Goal: Transaction & Acquisition: Purchase product/service

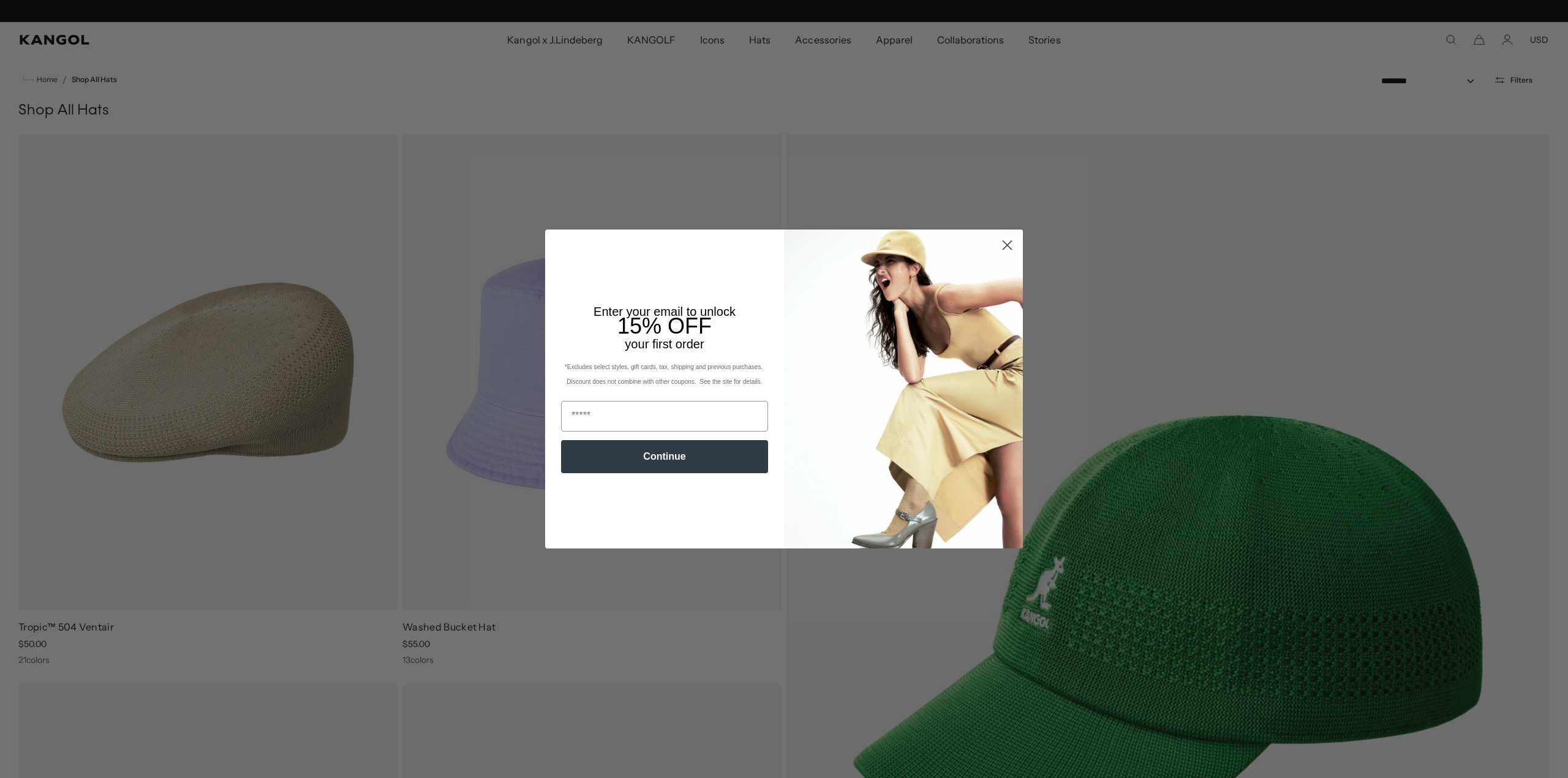
scroll to position [0, 252]
click at [1005, 242] on circle "Close dialog" at bounding box center [1007, 245] width 20 height 20
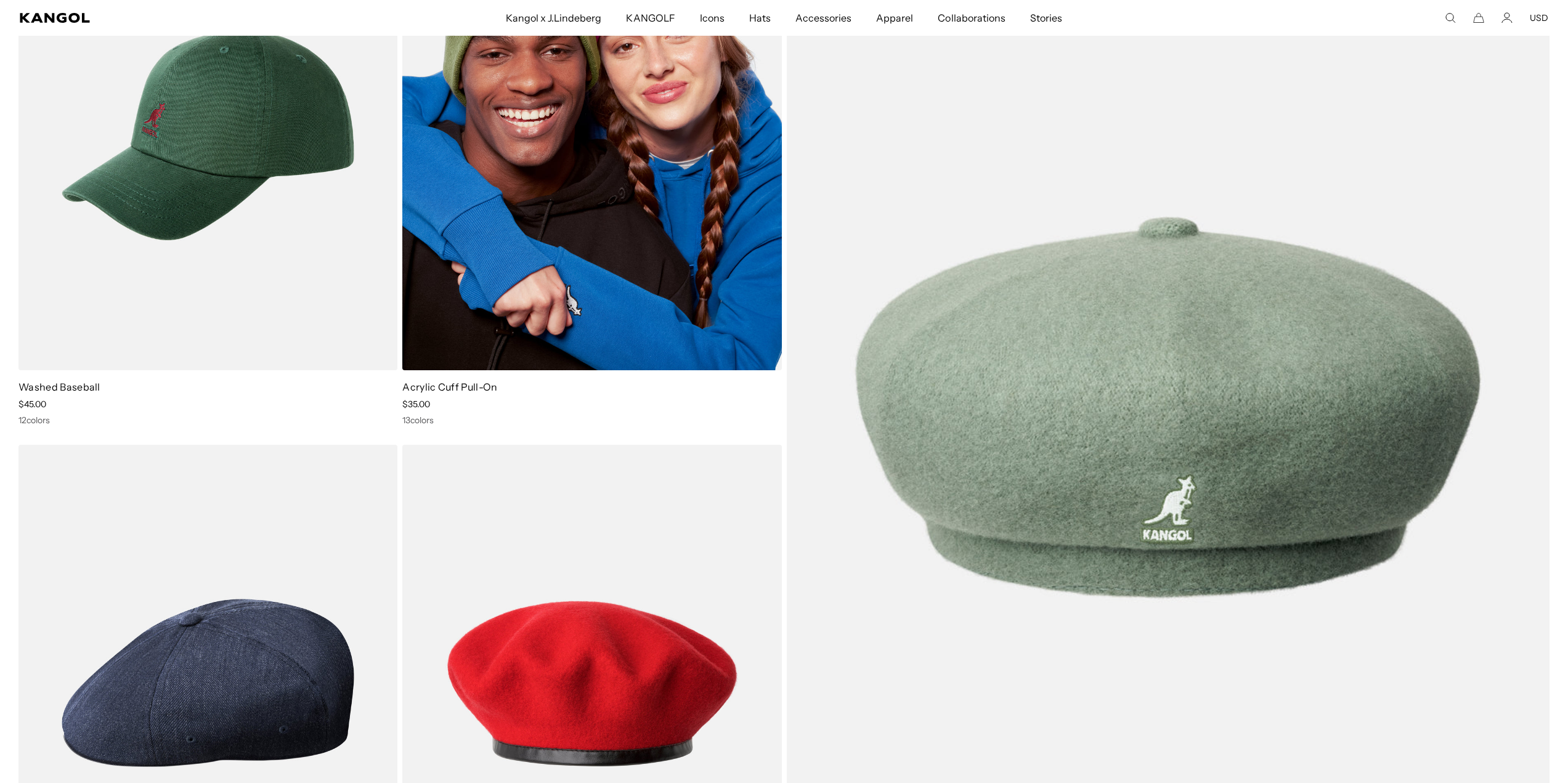
scroll to position [0, 0]
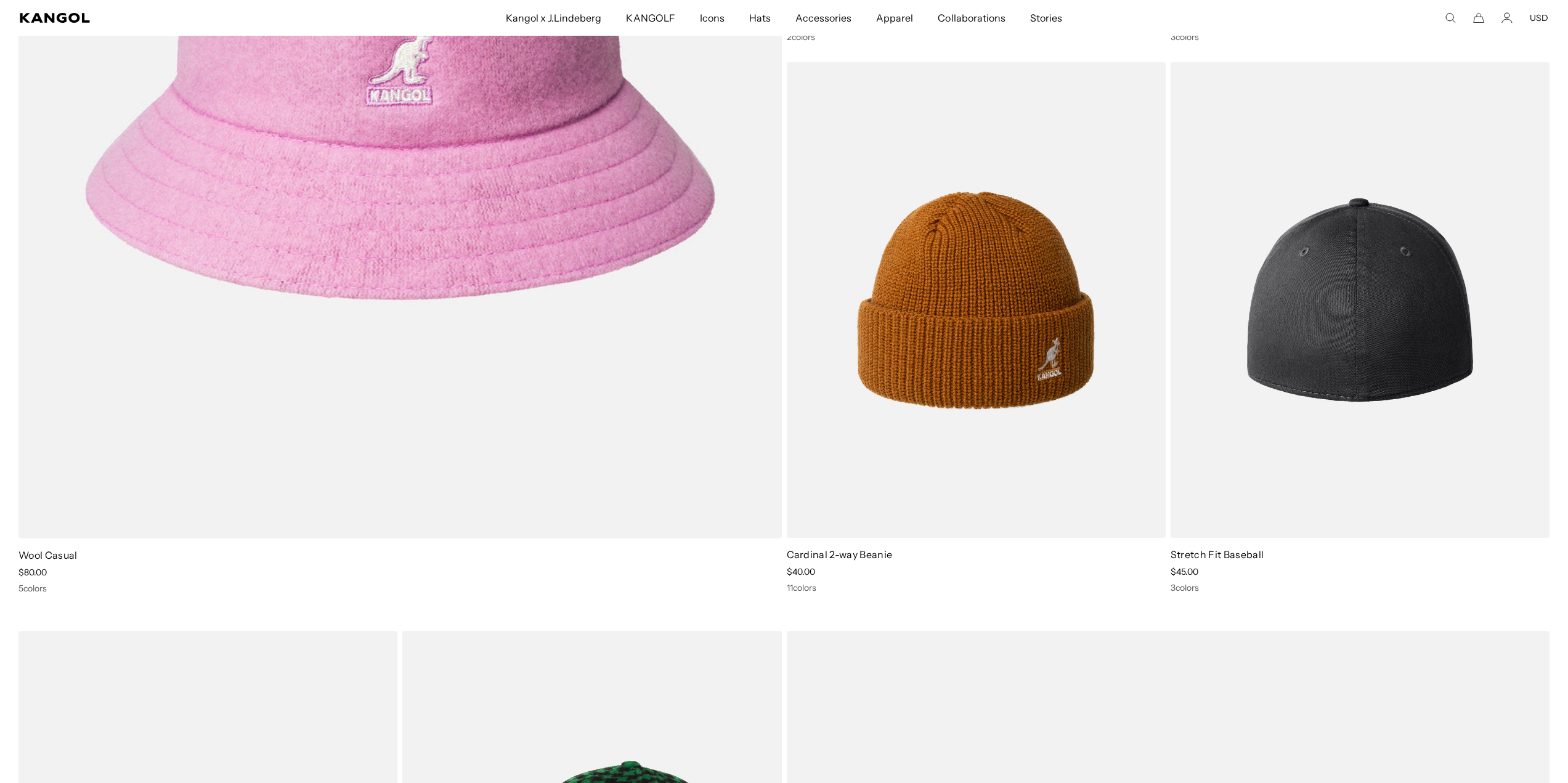
click at [1293, 320] on img at bounding box center [1360, 300] width 379 height 475
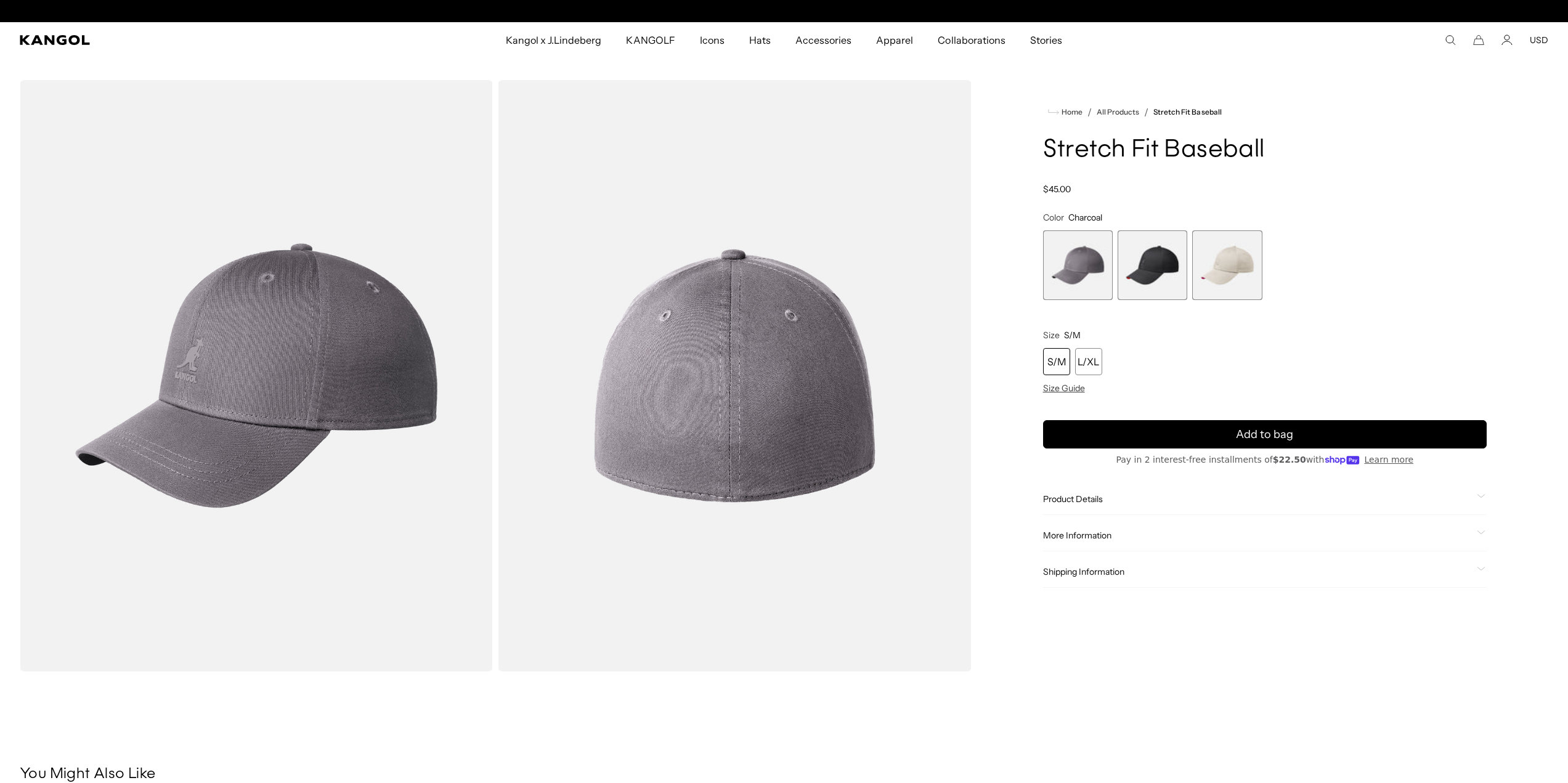
scroll to position [0, 254]
click at [1159, 260] on span "2 of 3" at bounding box center [1153, 266] width 70 height 70
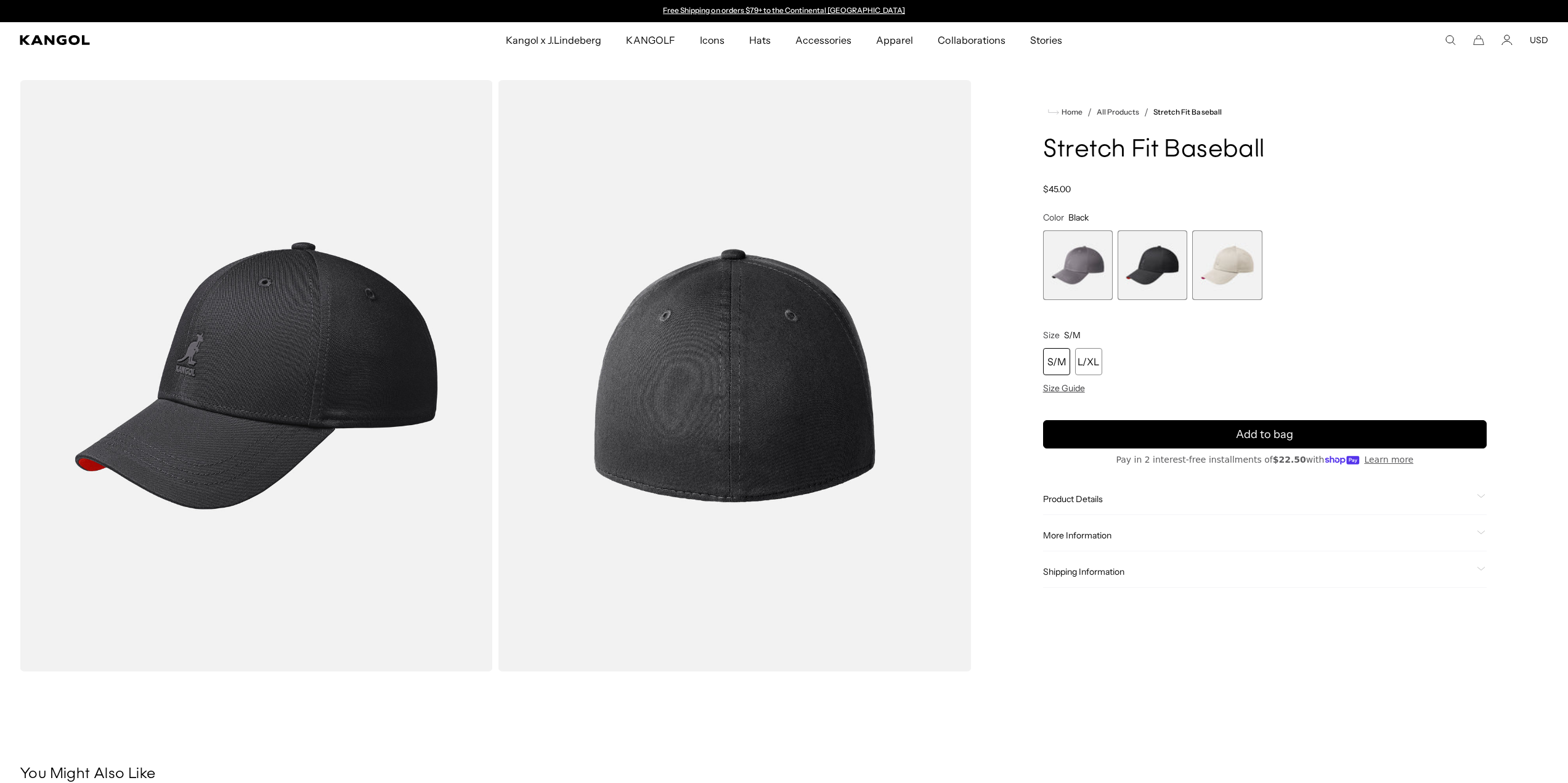
click at [1071, 260] on span "1 of 3" at bounding box center [1078, 266] width 70 height 70
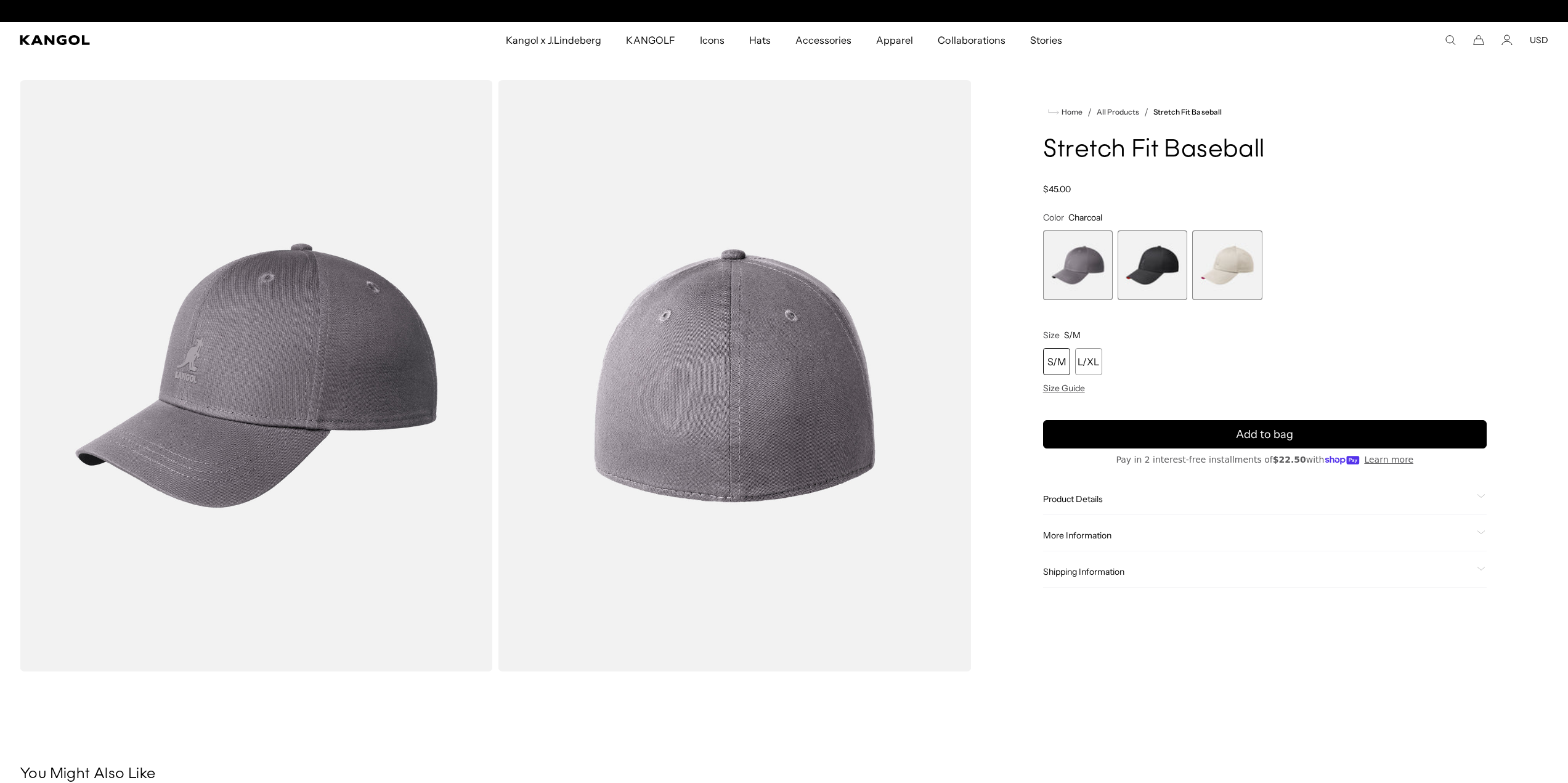
scroll to position [0, 254]
click at [1219, 248] on span "3 of 3" at bounding box center [1227, 266] width 70 height 70
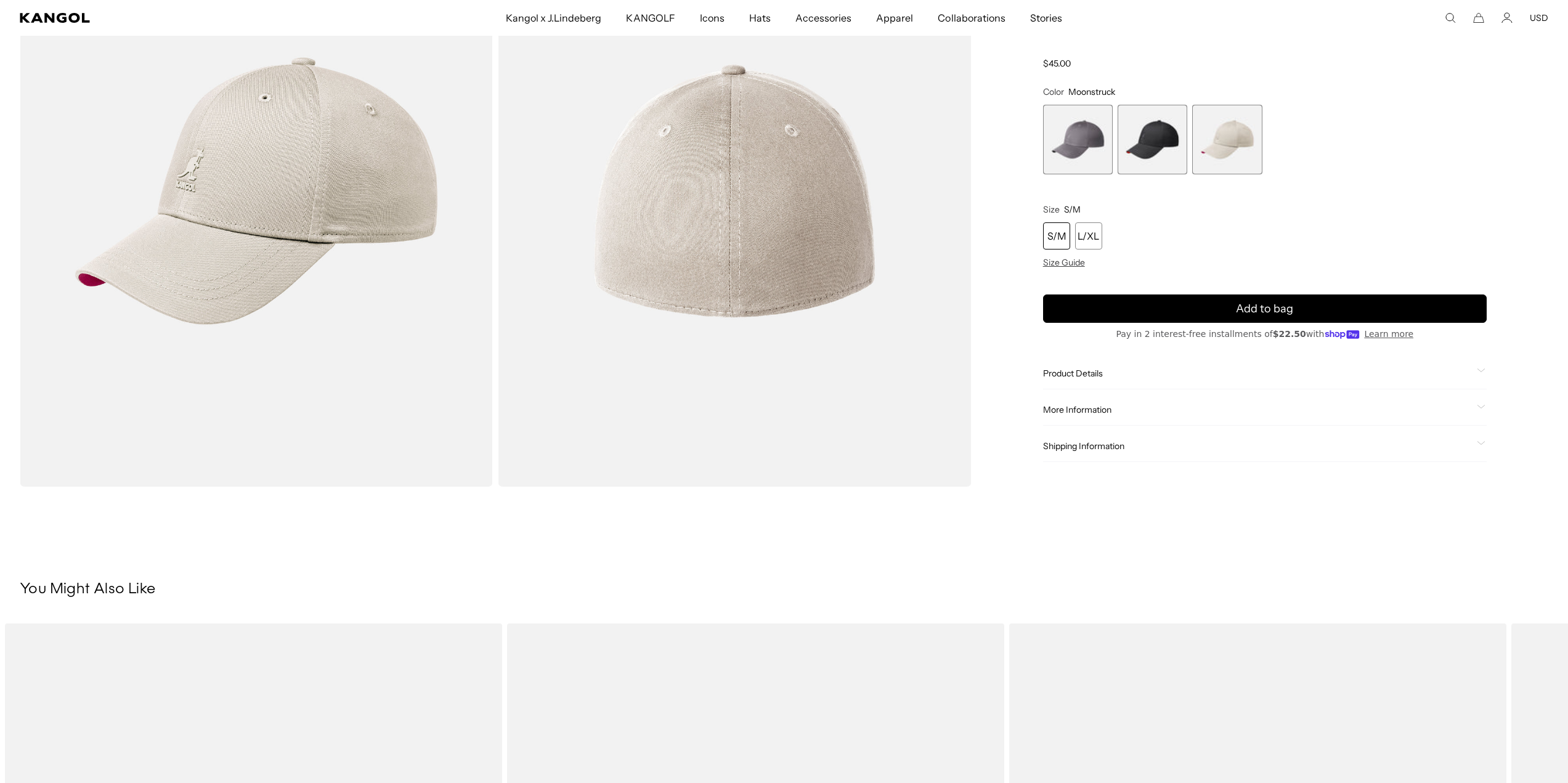
scroll to position [0, 254]
click at [1065, 368] on span "Product Details" at bounding box center [1257, 373] width 429 height 11
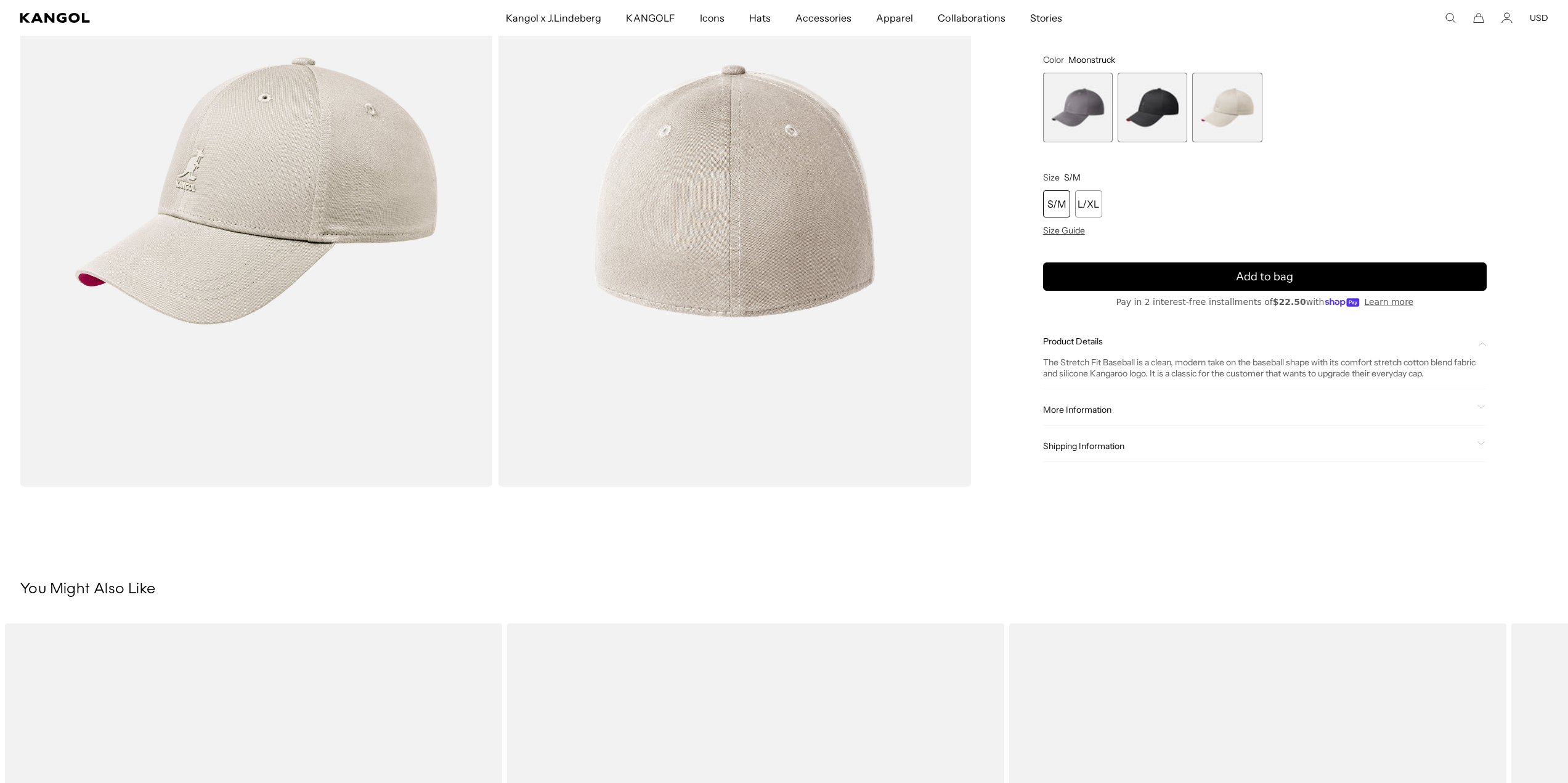
click at [1090, 407] on span "More Information" at bounding box center [1257, 409] width 429 height 11
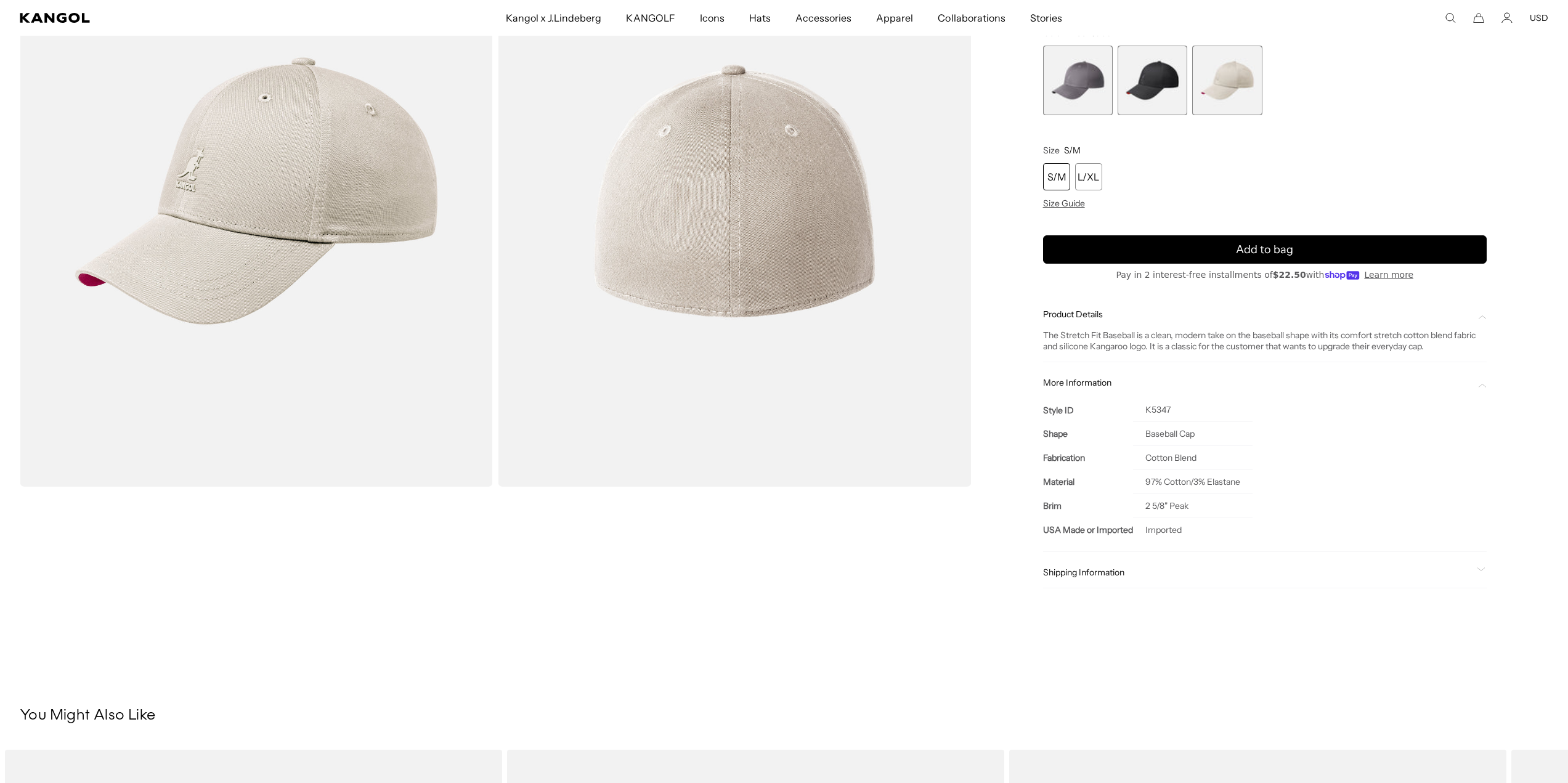
click at [1084, 64] on span "1 of 3" at bounding box center [1078, 81] width 70 height 70
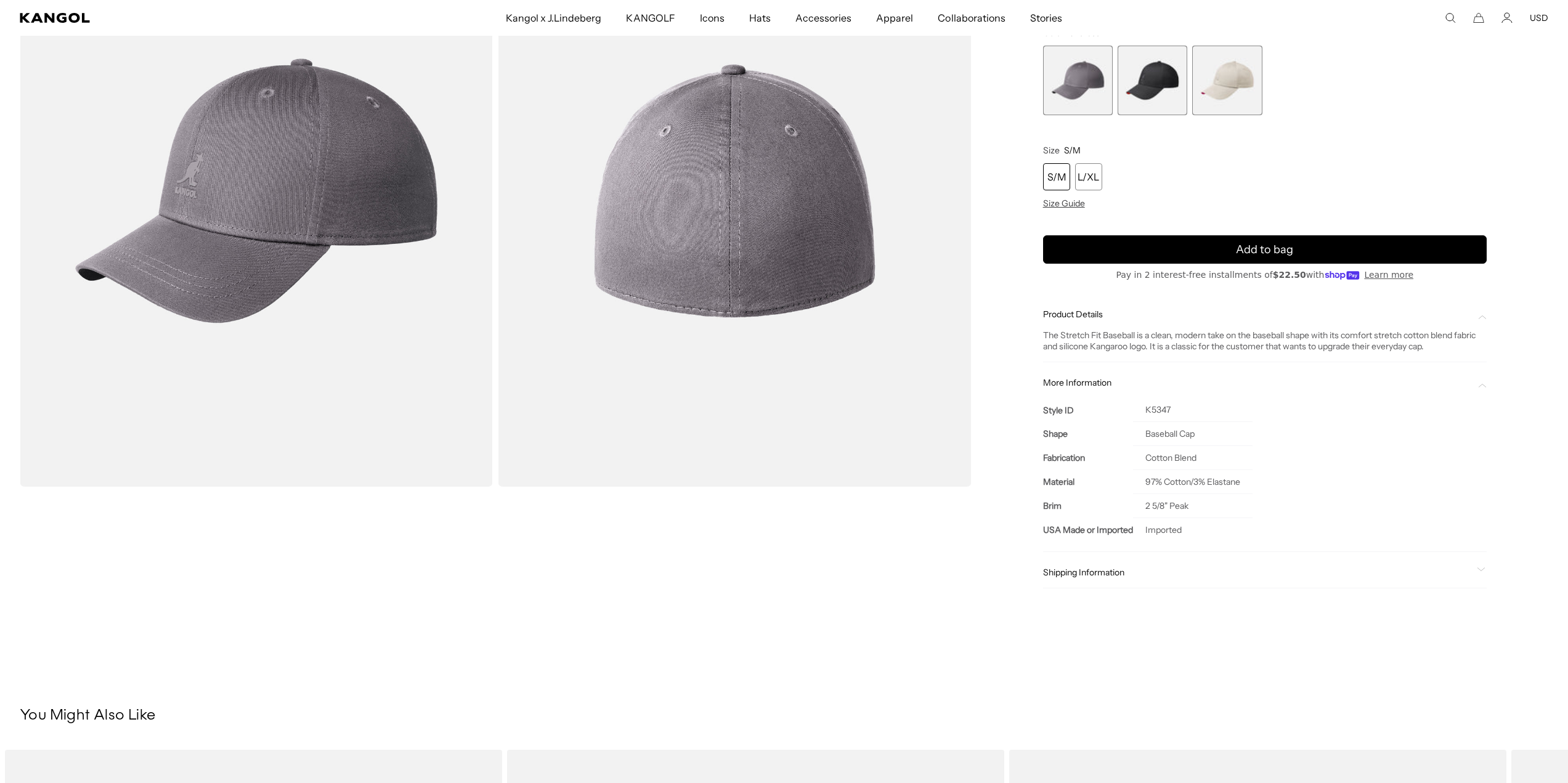
click at [1152, 69] on span "2 of 3" at bounding box center [1153, 81] width 70 height 70
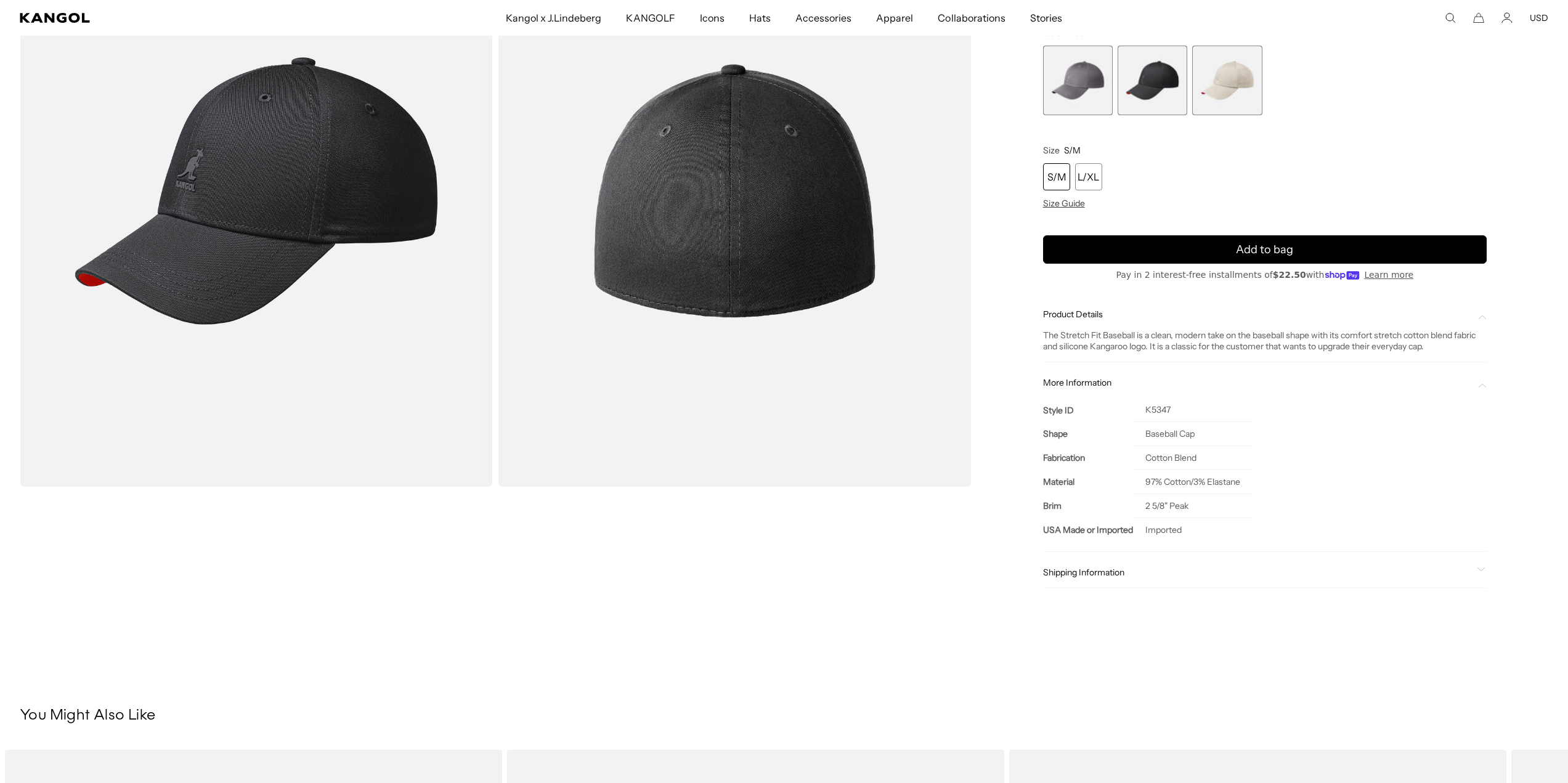
click at [1083, 78] on span "1 of 3" at bounding box center [1078, 81] width 70 height 70
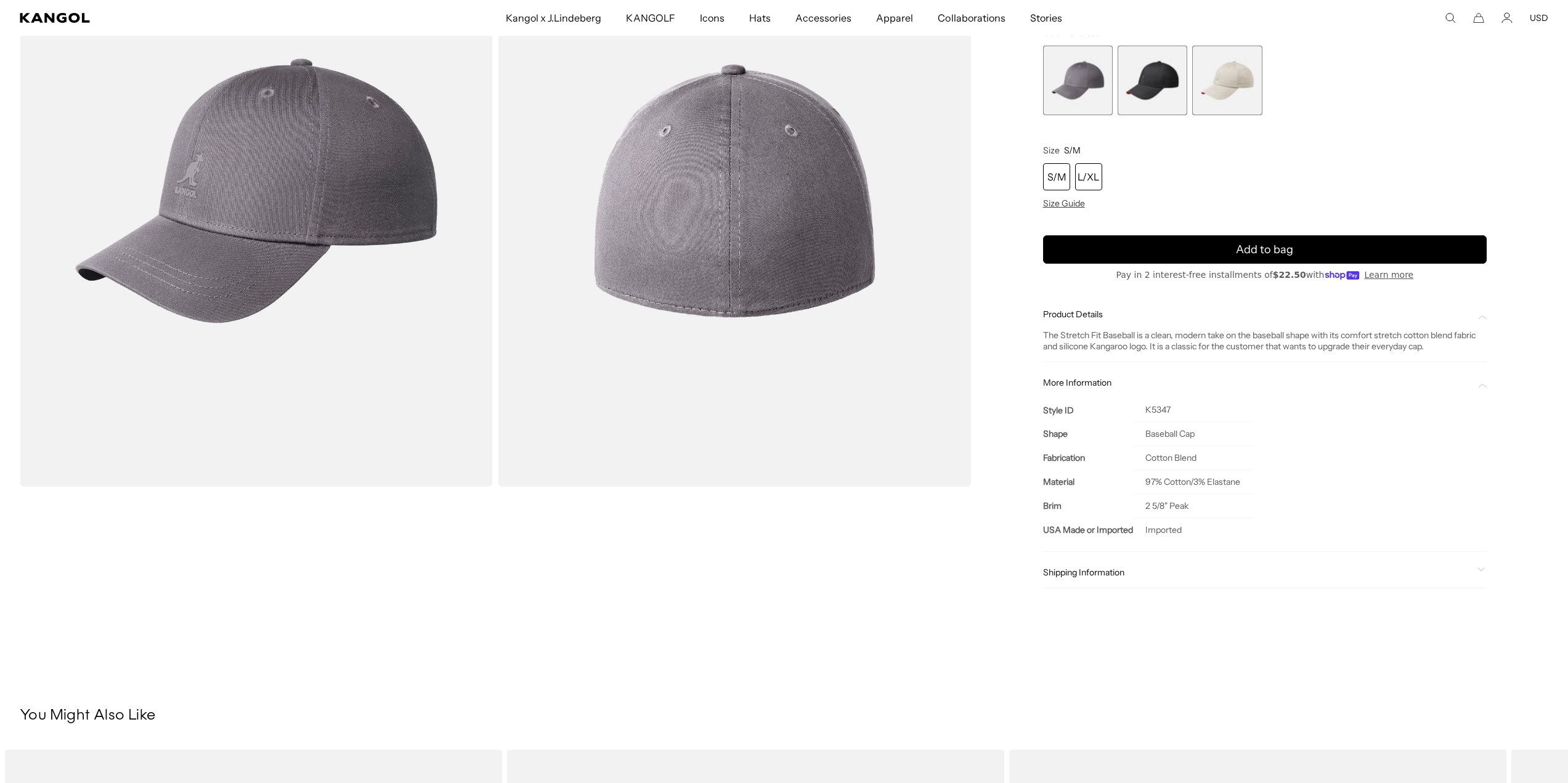
scroll to position [0, 254]
click at [1085, 169] on div "L/XL" at bounding box center [1089, 177] width 27 height 27
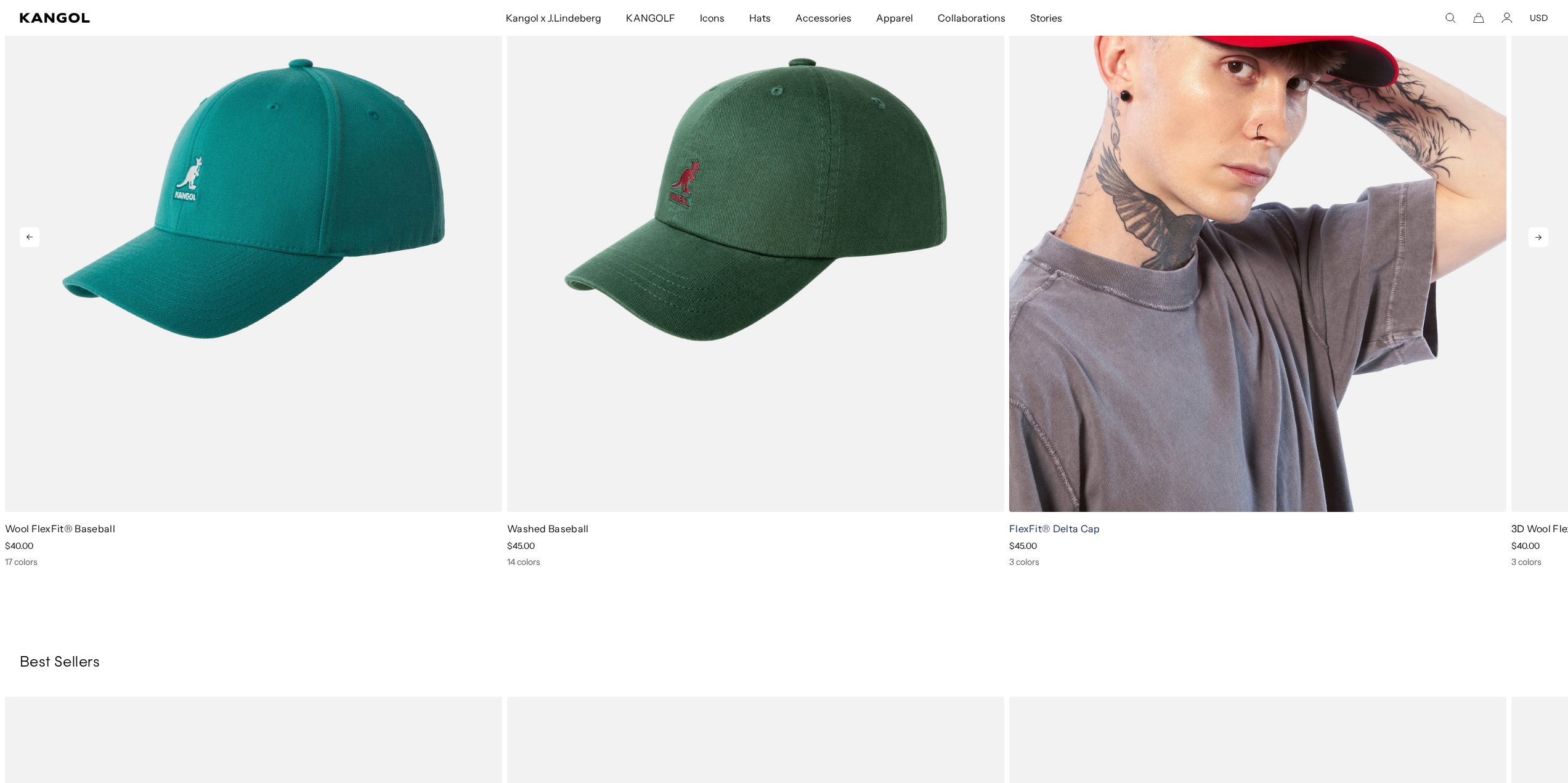
click at [1058, 529] on link "FlexFit® Delta Cap" at bounding box center [1055, 529] width 91 height 12
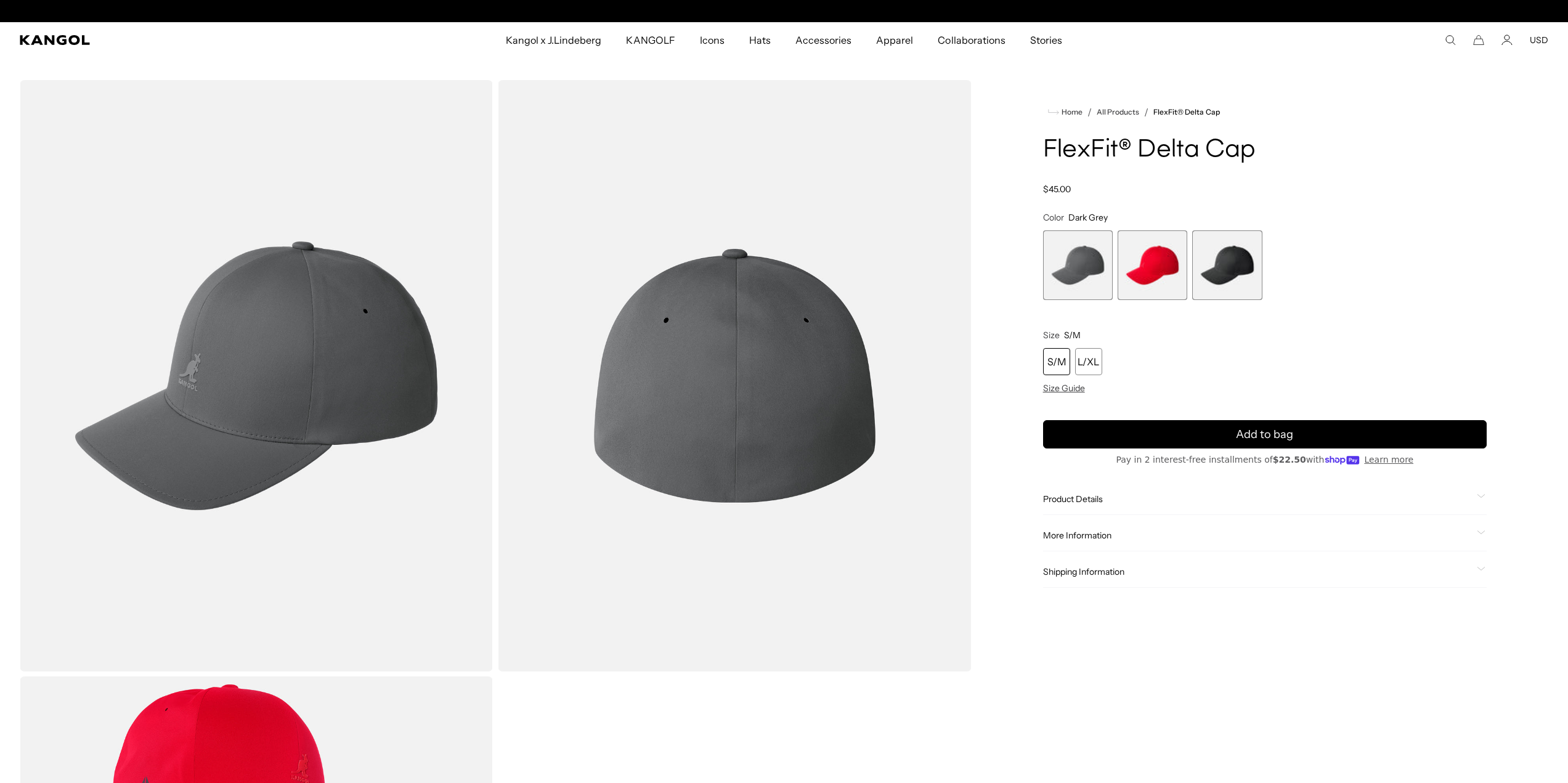
scroll to position [0, 254]
click at [1082, 499] on span "Product Details" at bounding box center [1257, 499] width 429 height 11
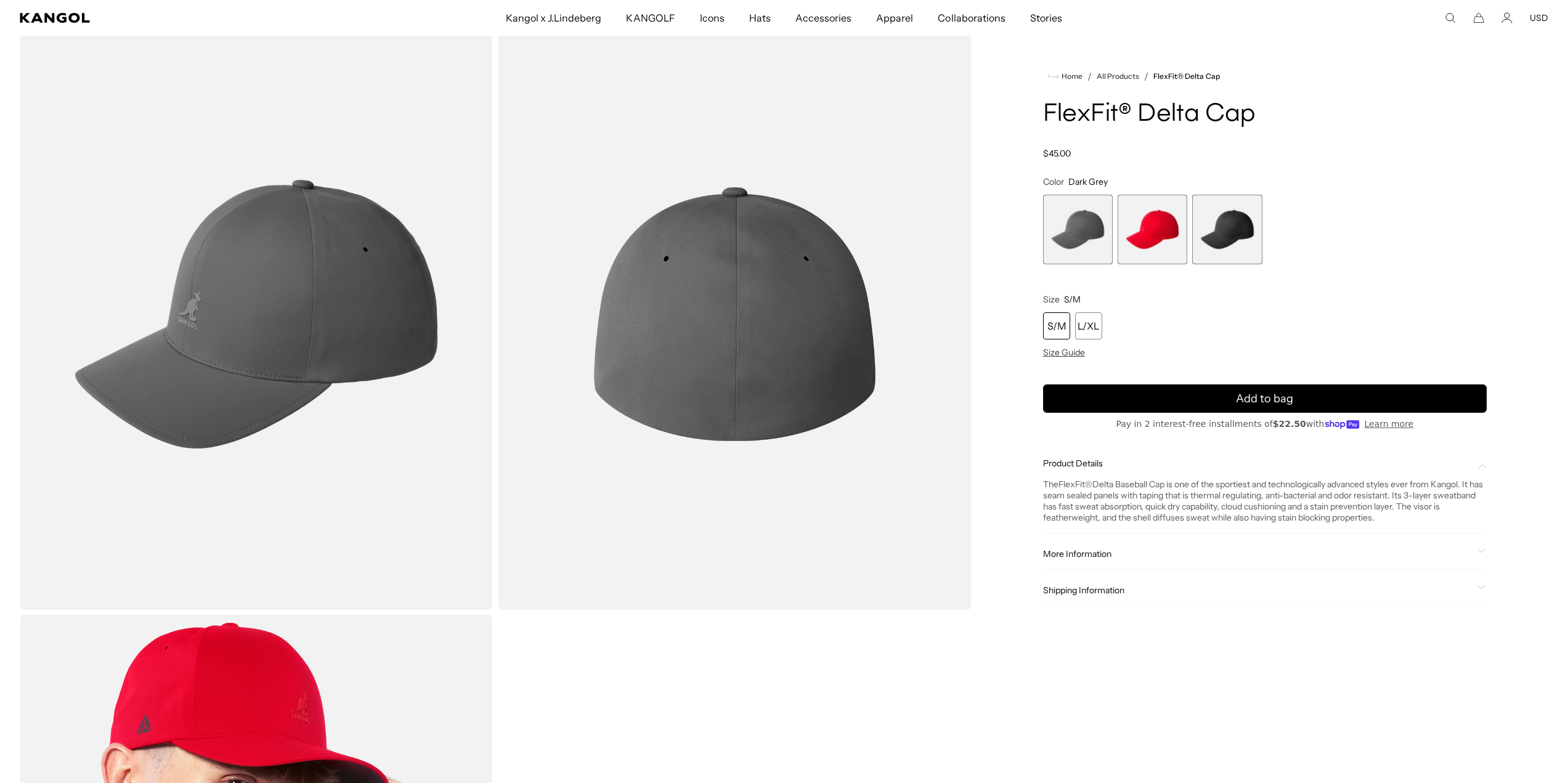
click at [1077, 555] on span "More Information" at bounding box center [1257, 554] width 429 height 11
click at [1228, 223] on span "3 of 3" at bounding box center [1227, 229] width 70 height 70
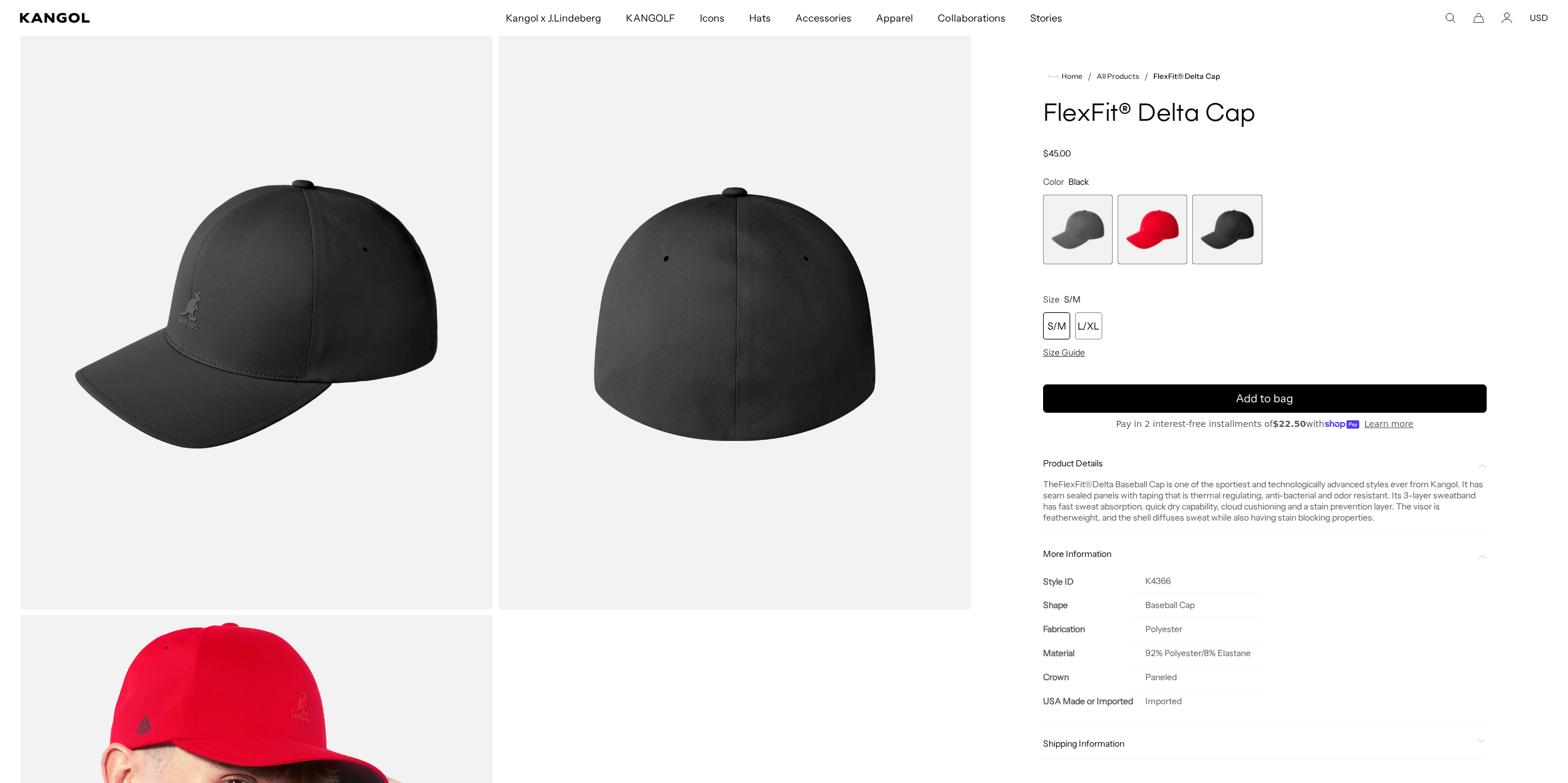
scroll to position [0, 254]
click at [1096, 225] on span "1 of 3" at bounding box center [1078, 229] width 70 height 70
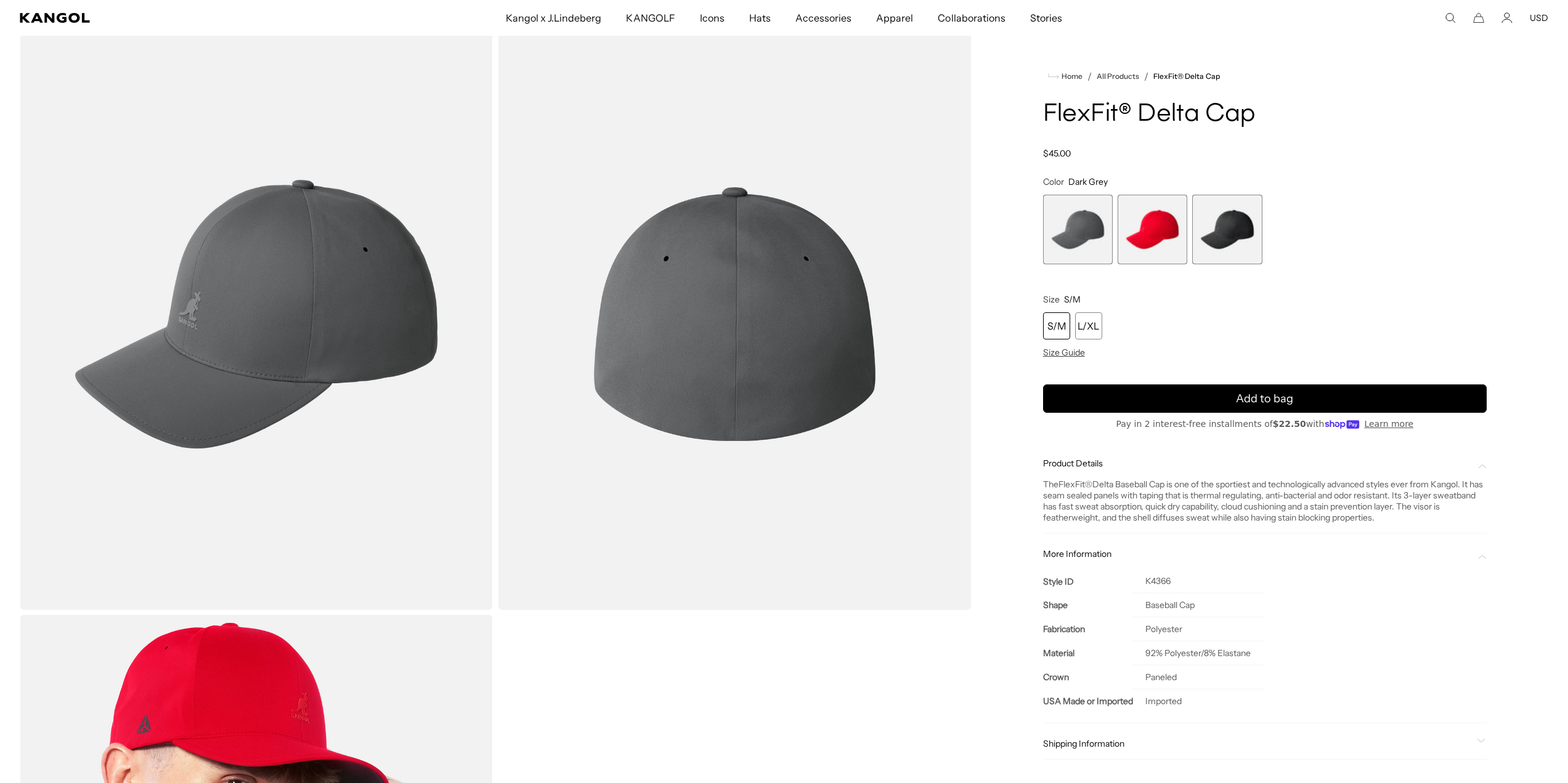
click at [780, 289] on img "Gallery Viewer" at bounding box center [734, 314] width 473 height 592
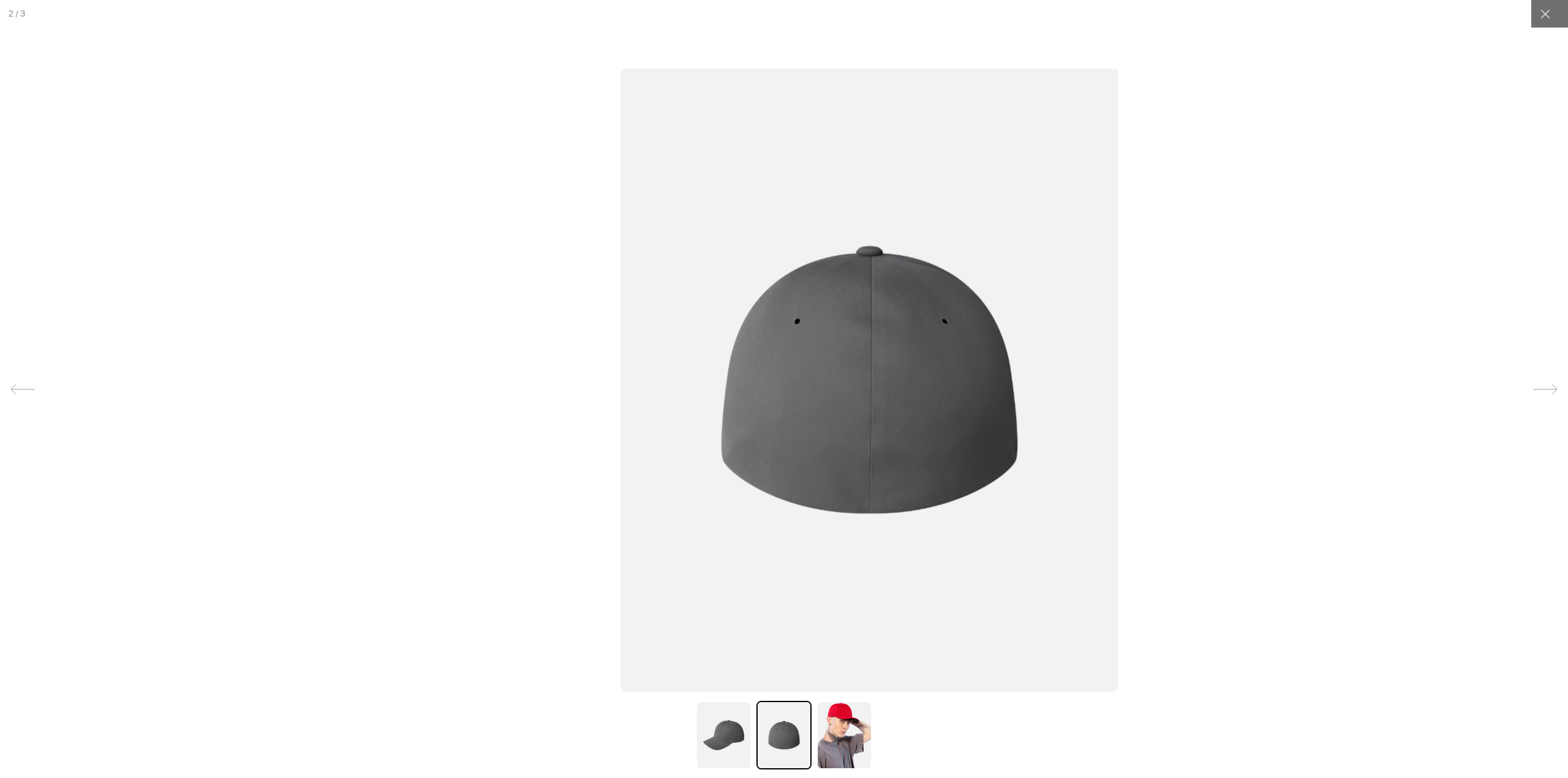
click at [1019, 355] on img at bounding box center [869, 380] width 498 height 623
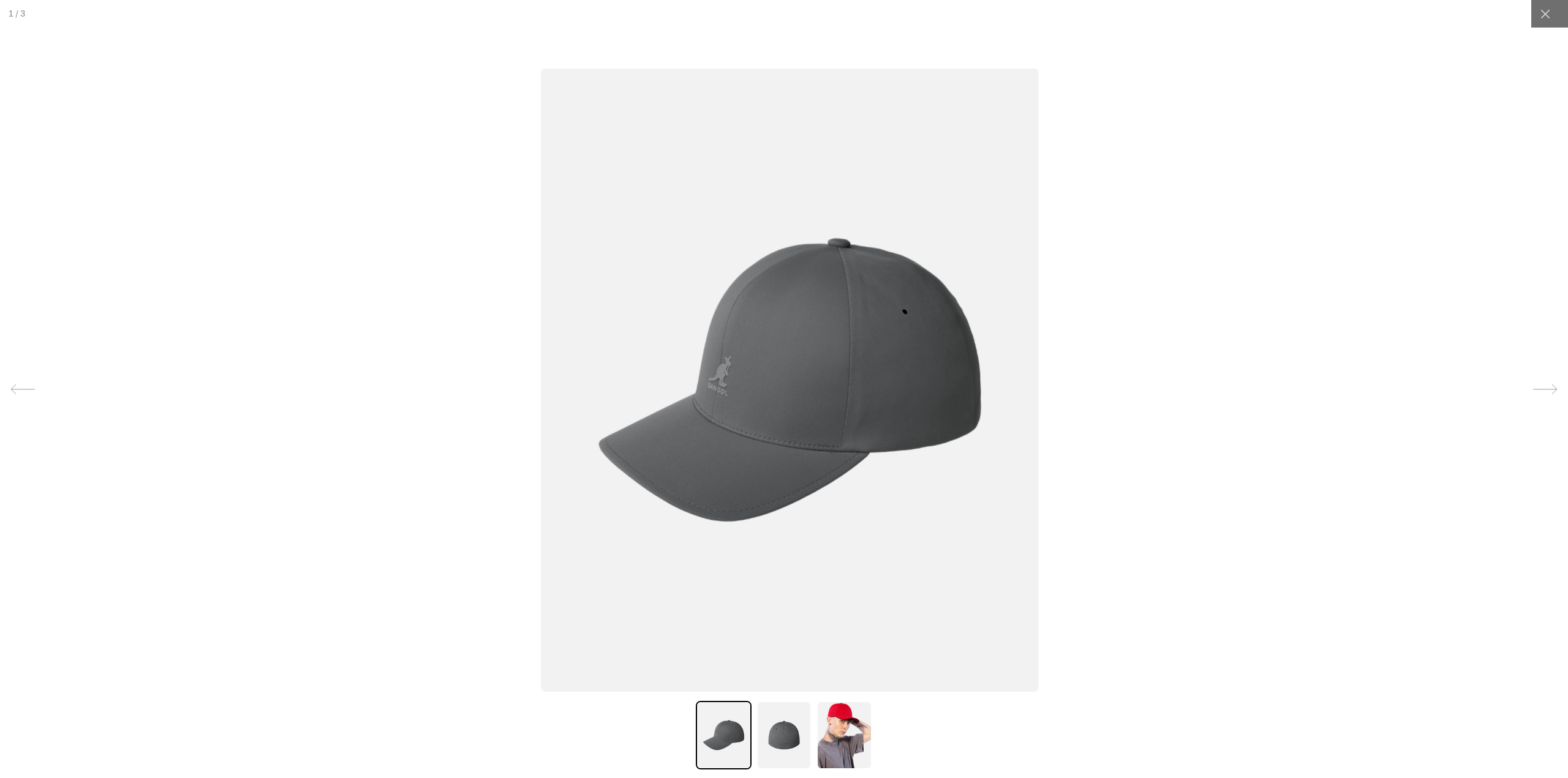
click at [1039, 367] on img at bounding box center [790, 380] width 498 height 623
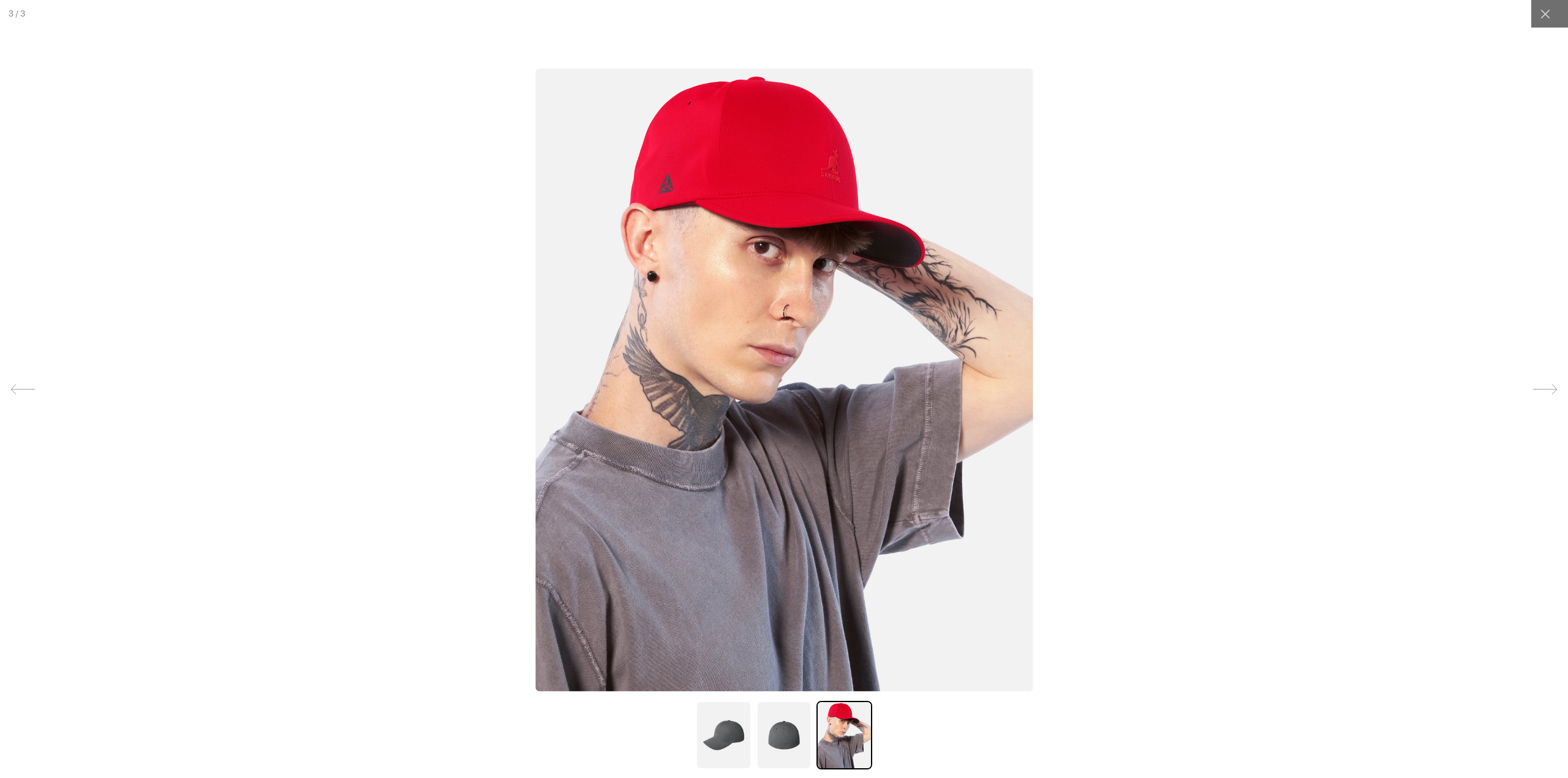
scroll to position [0, 252]
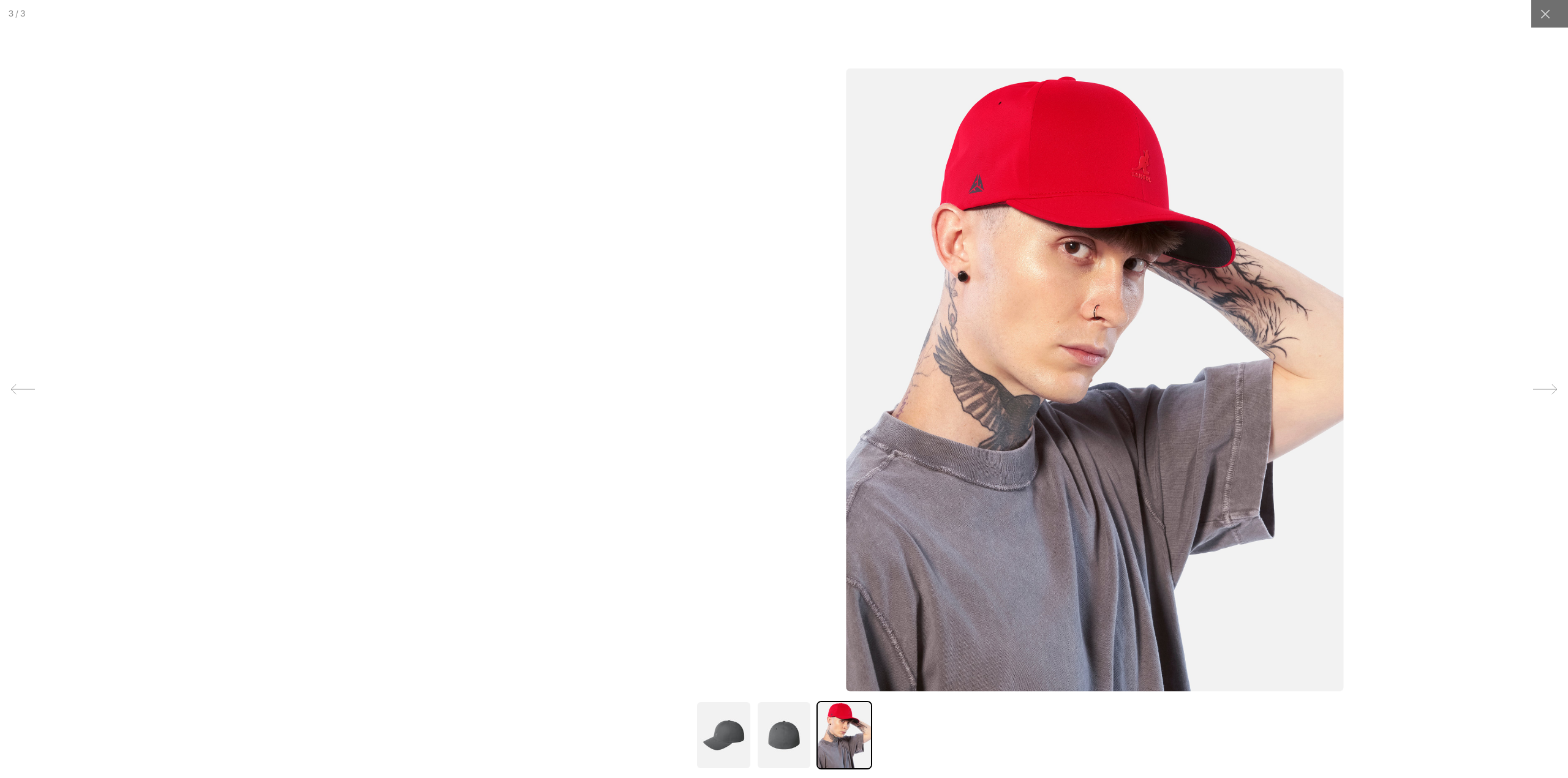
click at [1344, 352] on img at bounding box center [1095, 380] width 498 height 623
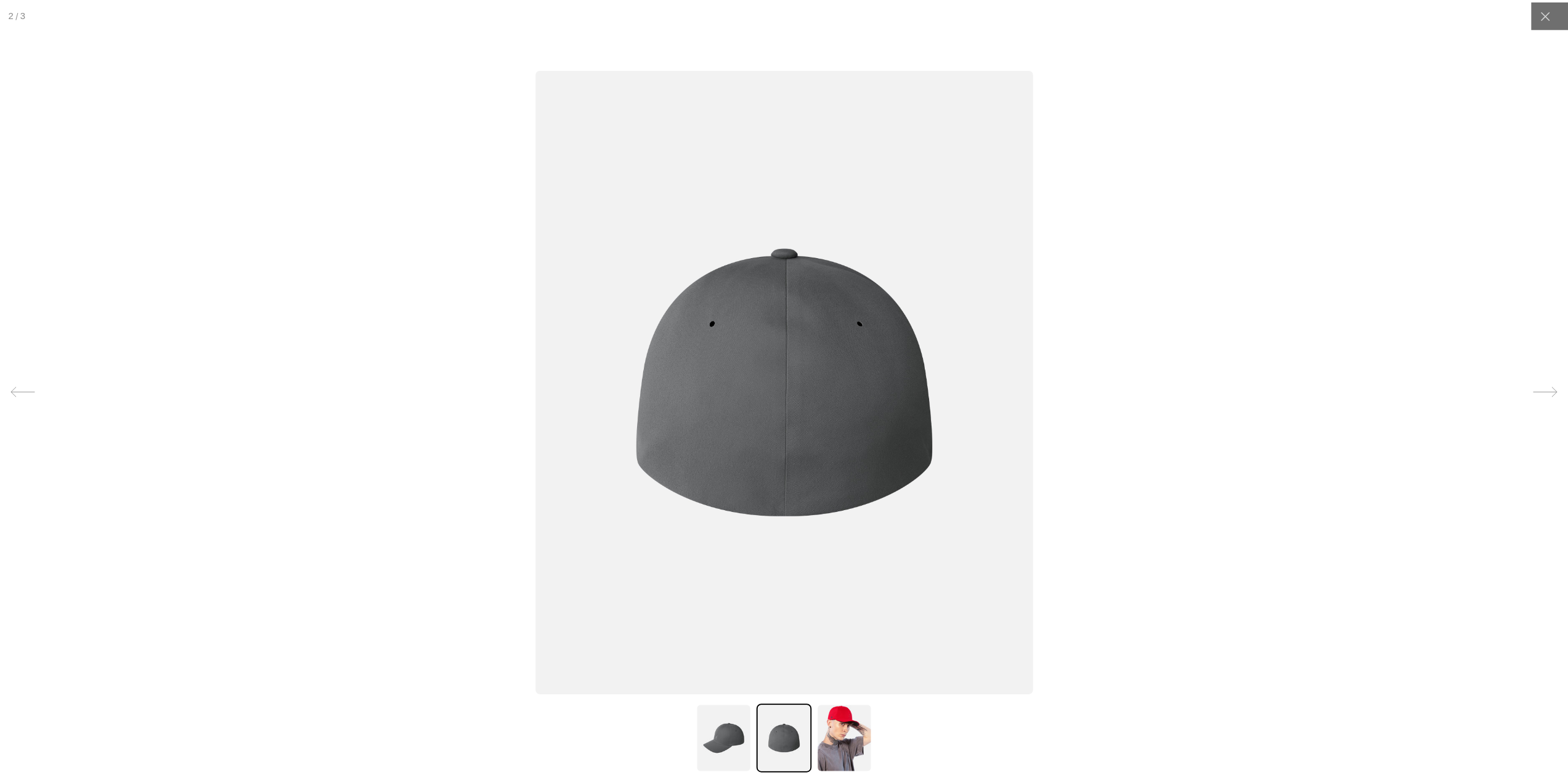
scroll to position [0, 0]
click at [1546, 7] on div at bounding box center [1554, 14] width 28 height 28
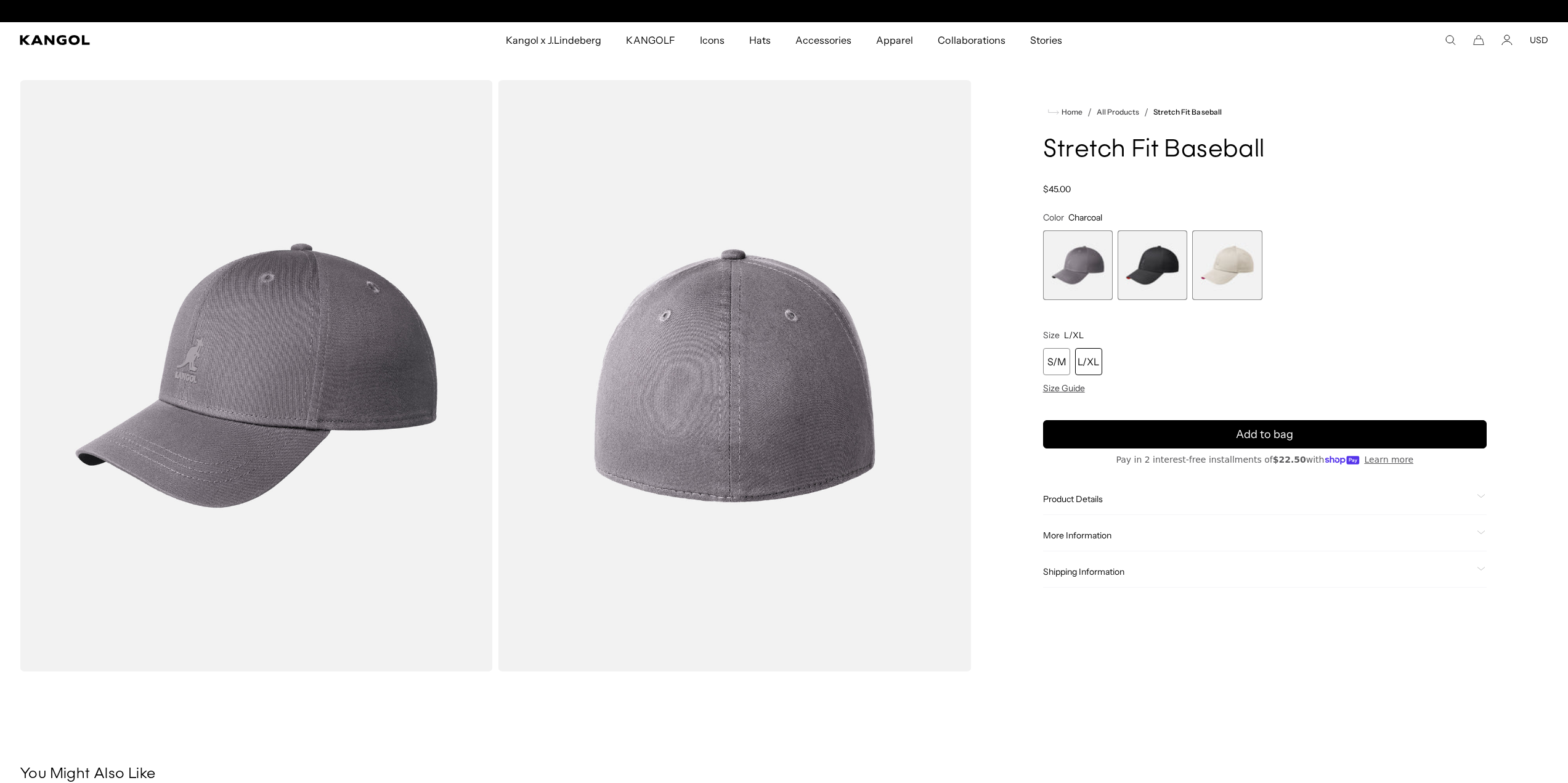
scroll to position [0, 254]
click at [1096, 533] on span "More Information" at bounding box center [1257, 535] width 429 height 11
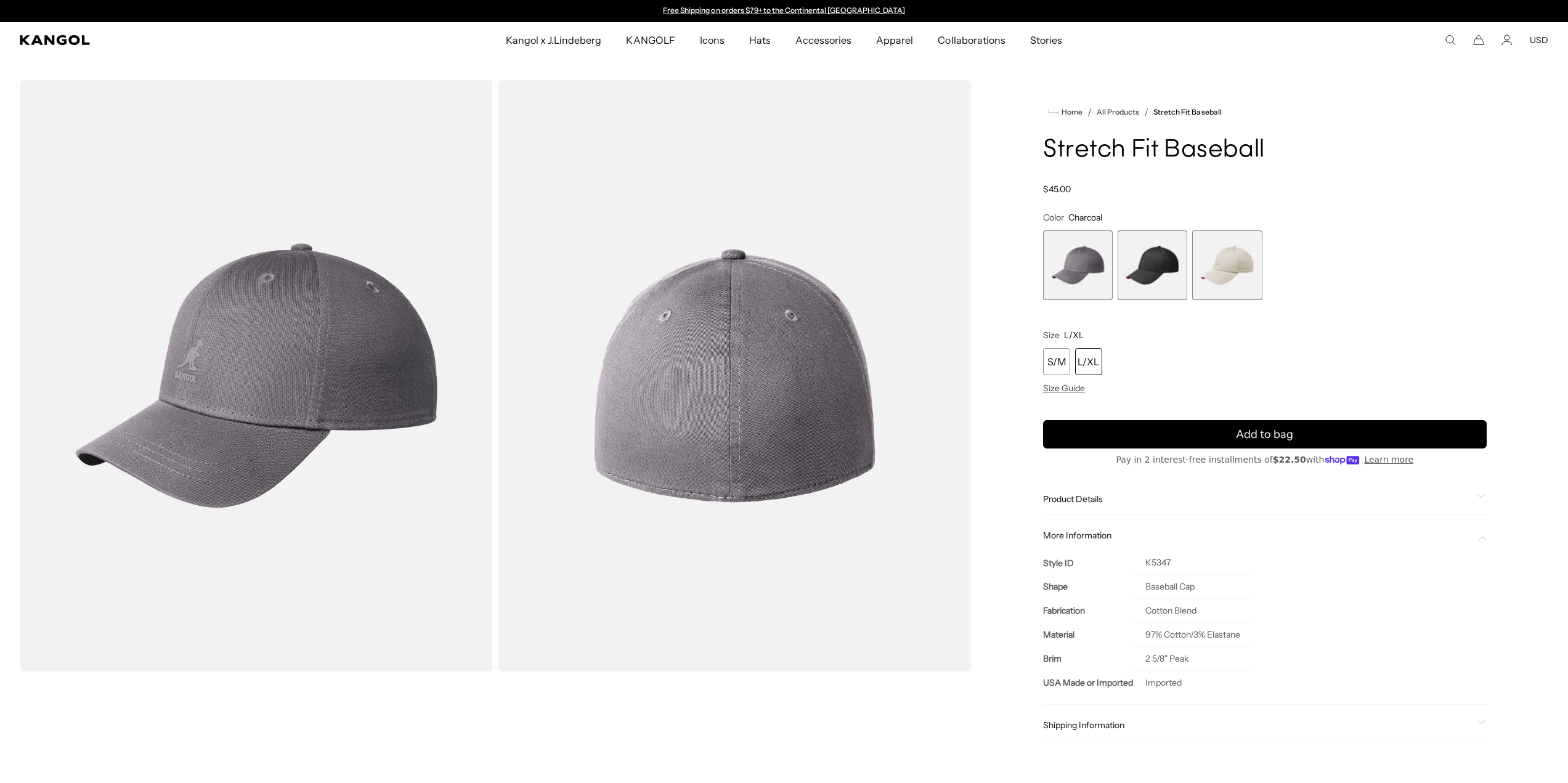
click at [1081, 260] on span "1 of 3" at bounding box center [1078, 266] width 70 height 70
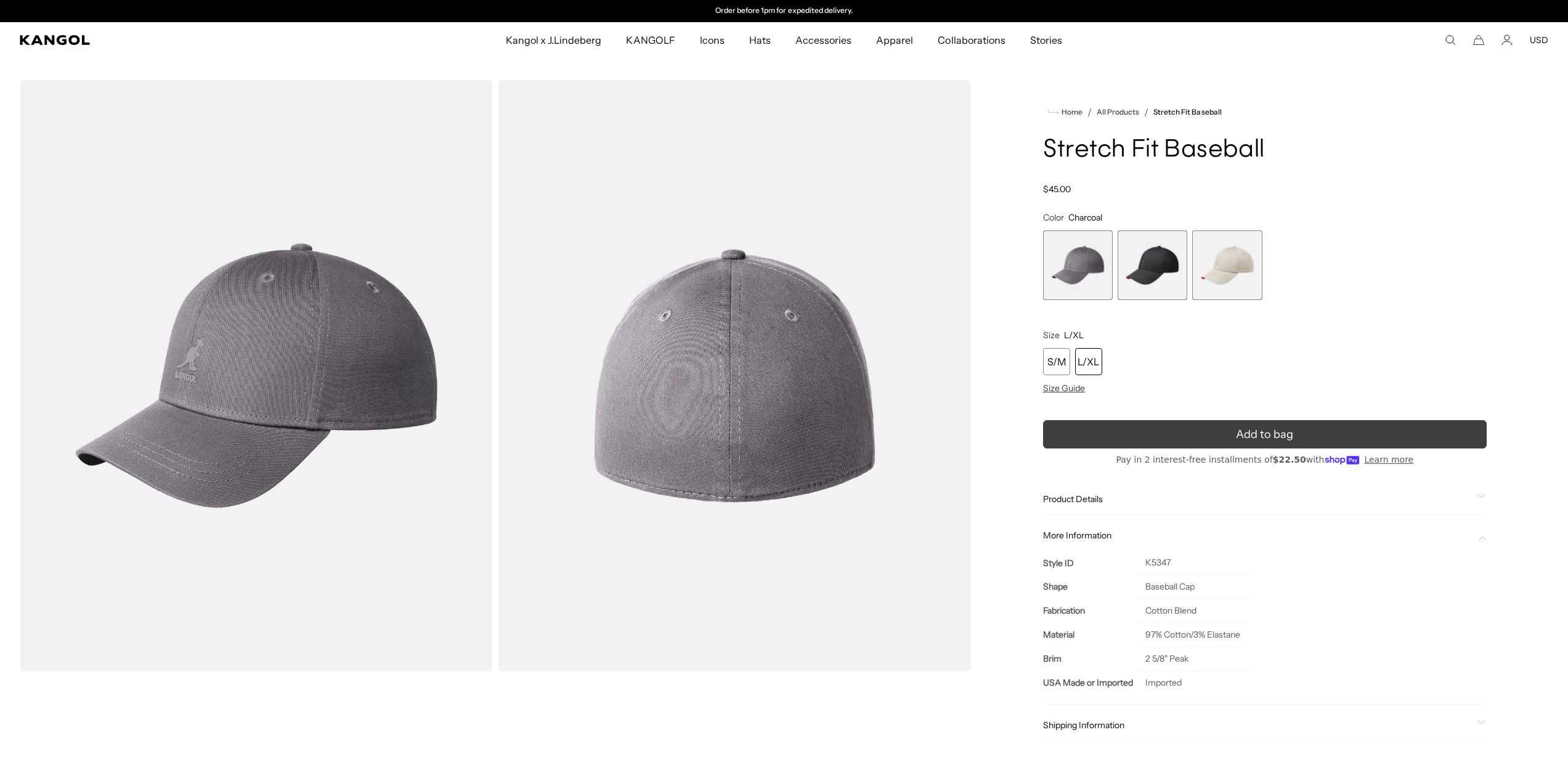
click at [1261, 430] on icon "submit" at bounding box center [1265, 434] width 20 height 20
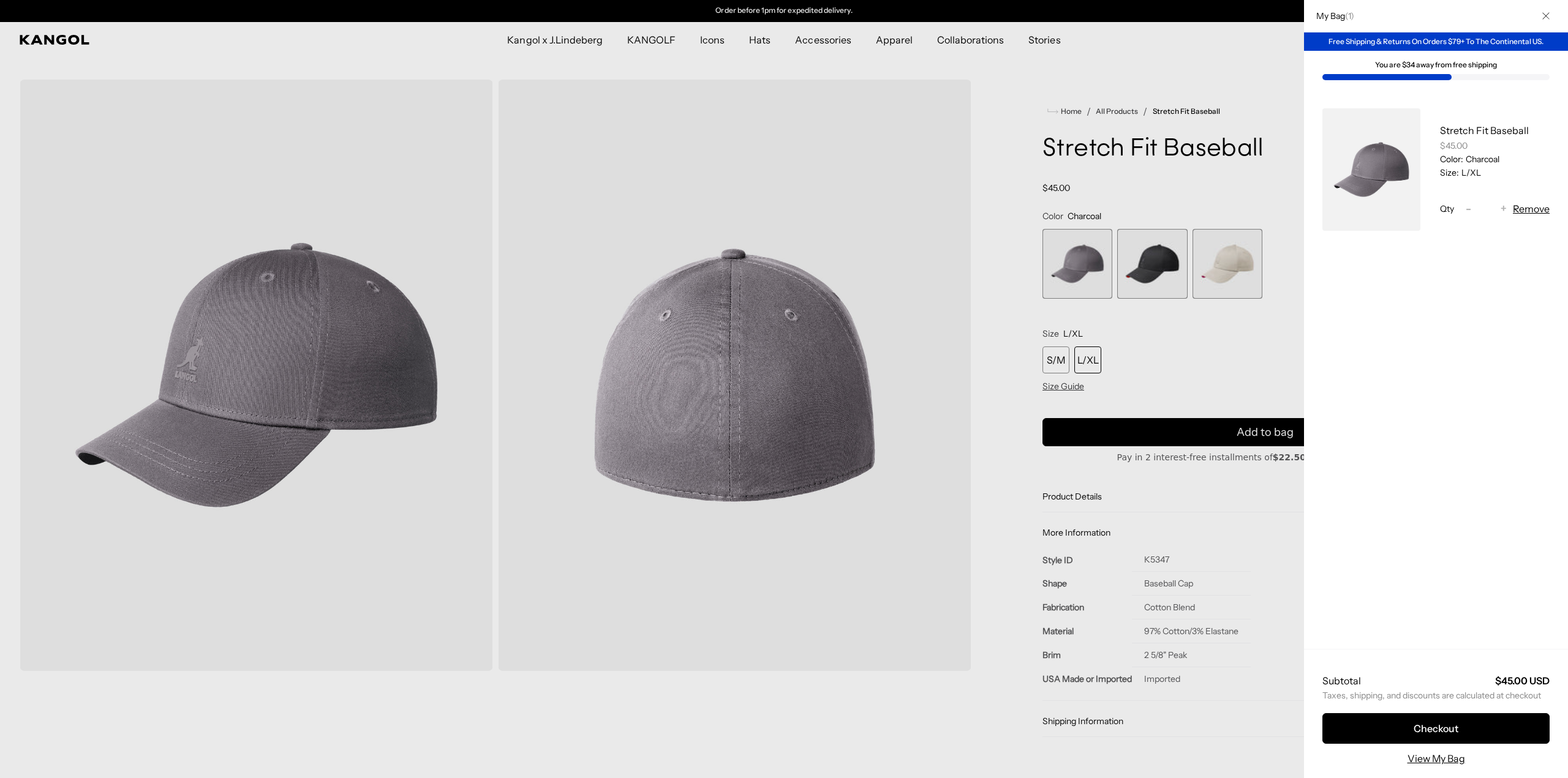
click at [1090, 358] on div at bounding box center [784, 389] width 1568 height 778
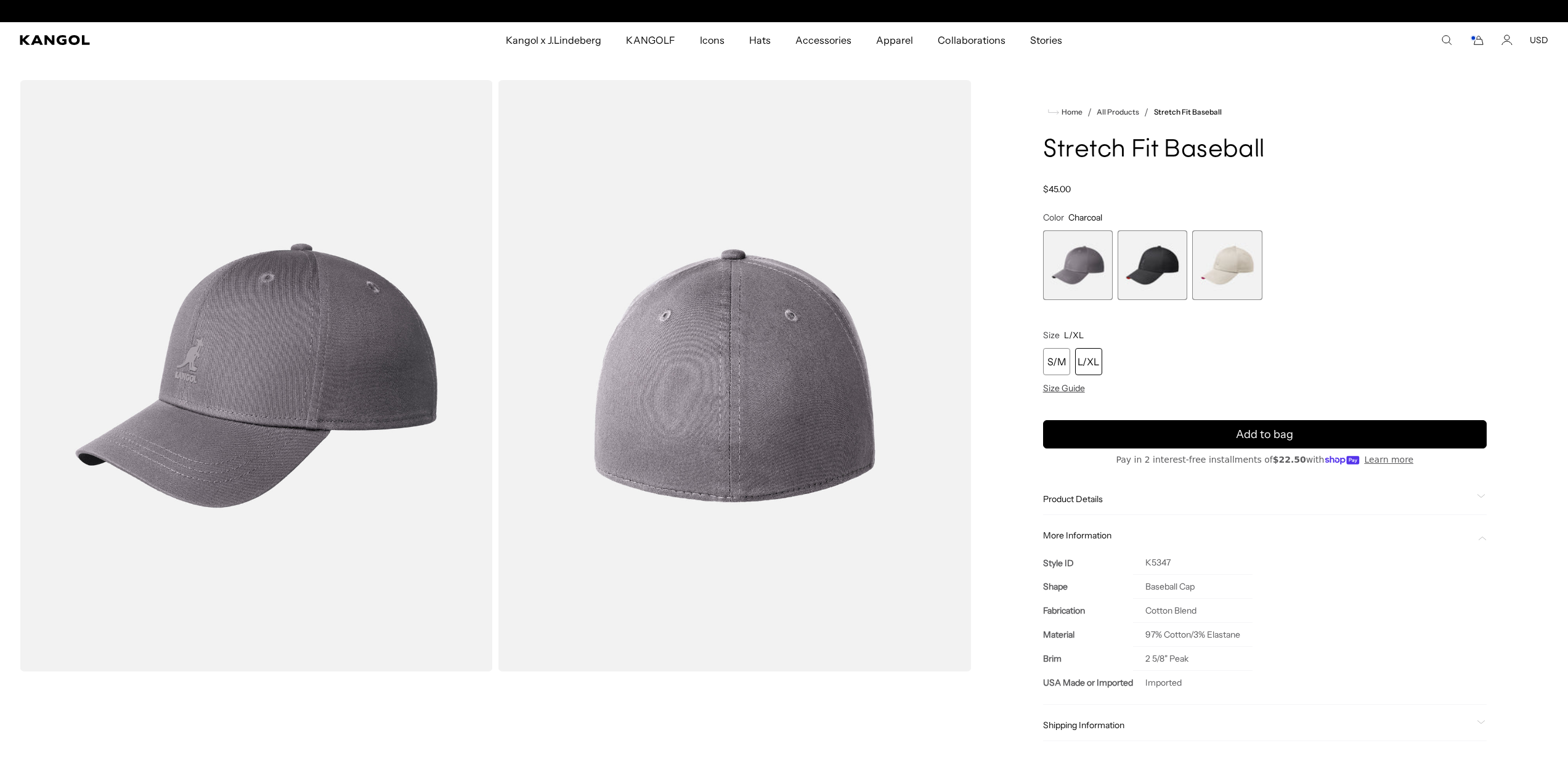
scroll to position [0, 0]
click at [1096, 361] on div "L/XL" at bounding box center [1089, 362] width 27 height 27
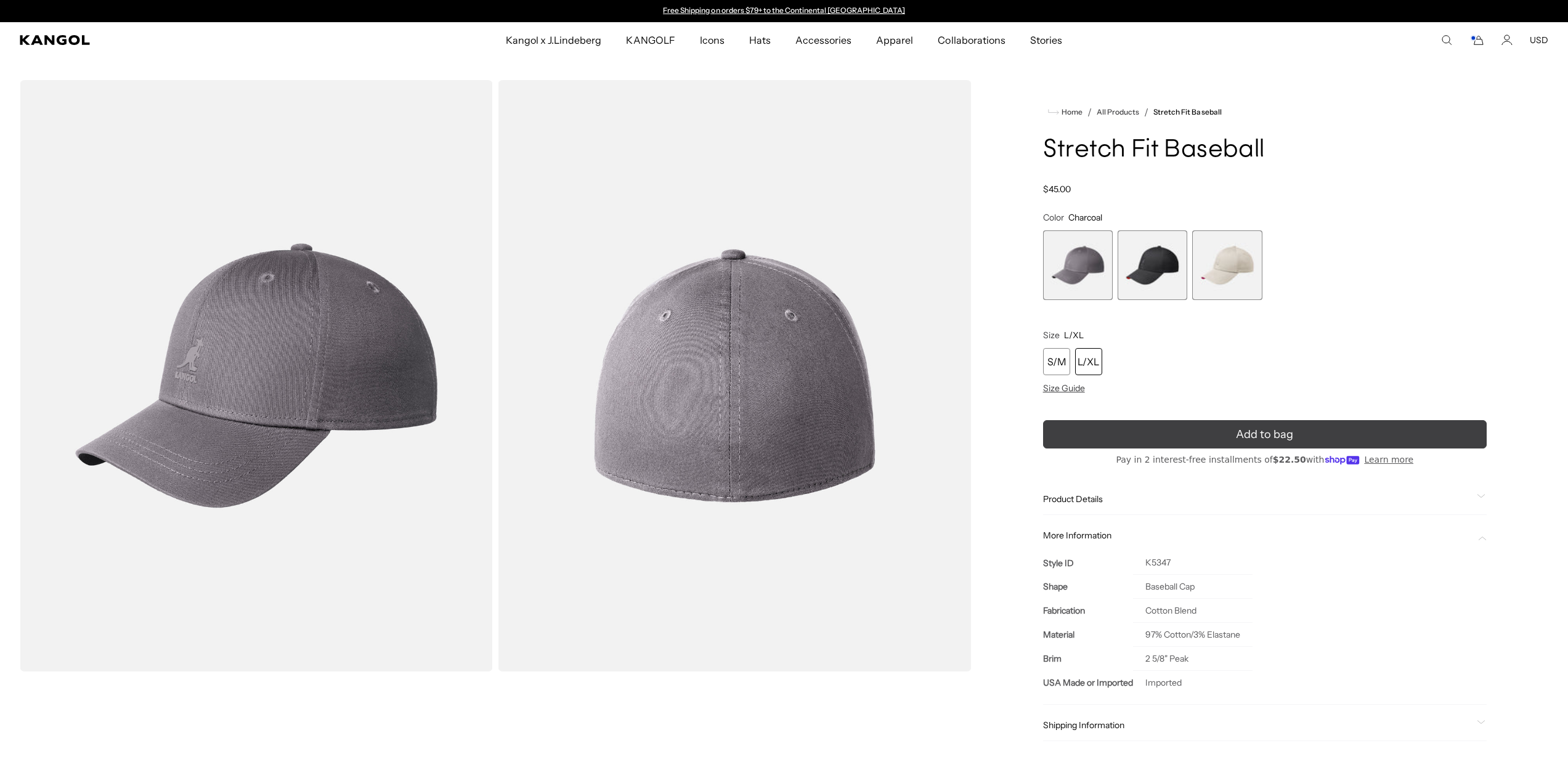
click at [1219, 432] on button "Add to bag" at bounding box center [1265, 434] width 443 height 28
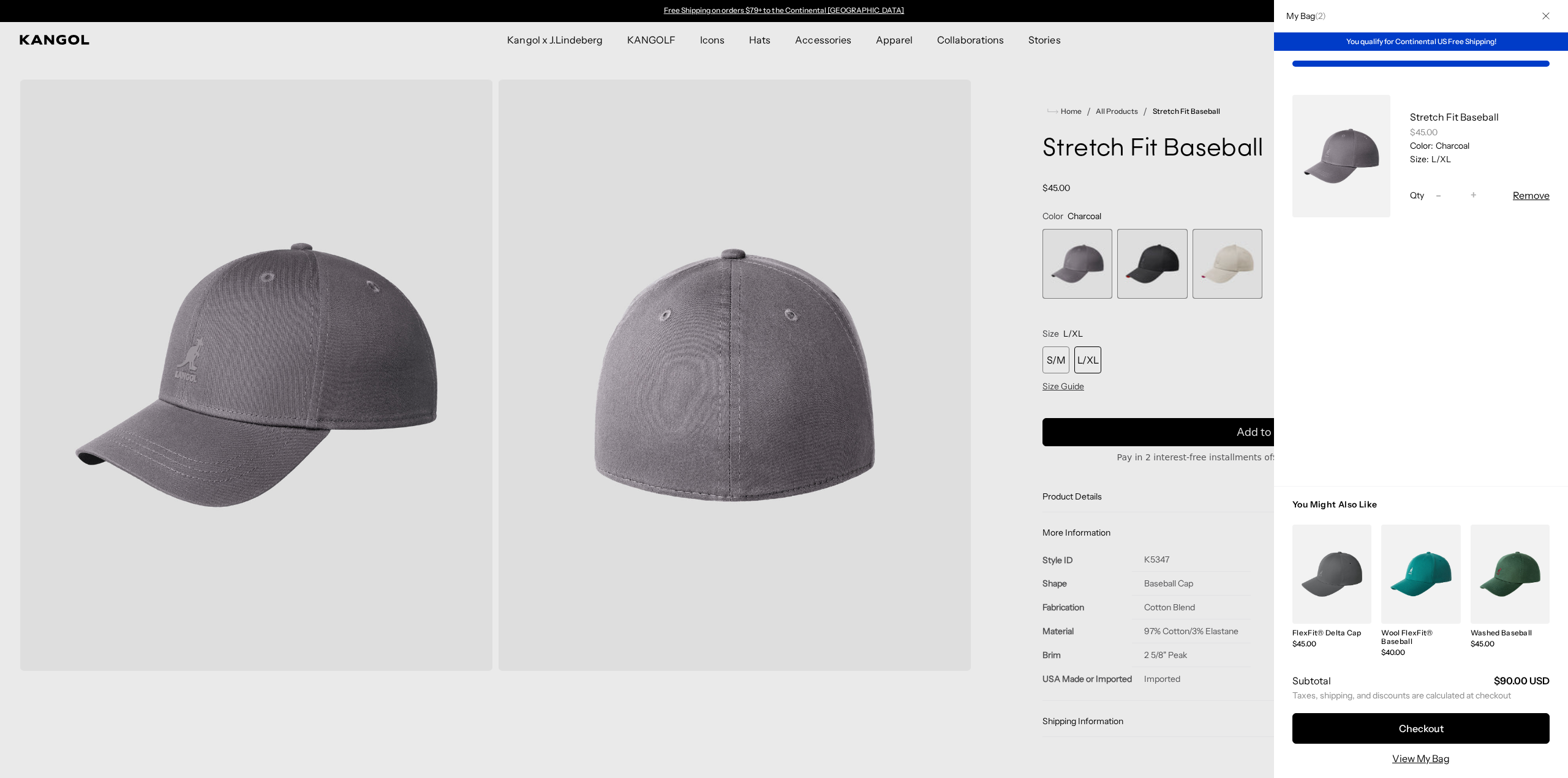
click at [1440, 193] on span "-" at bounding box center [1438, 195] width 5 height 17
type input "*"
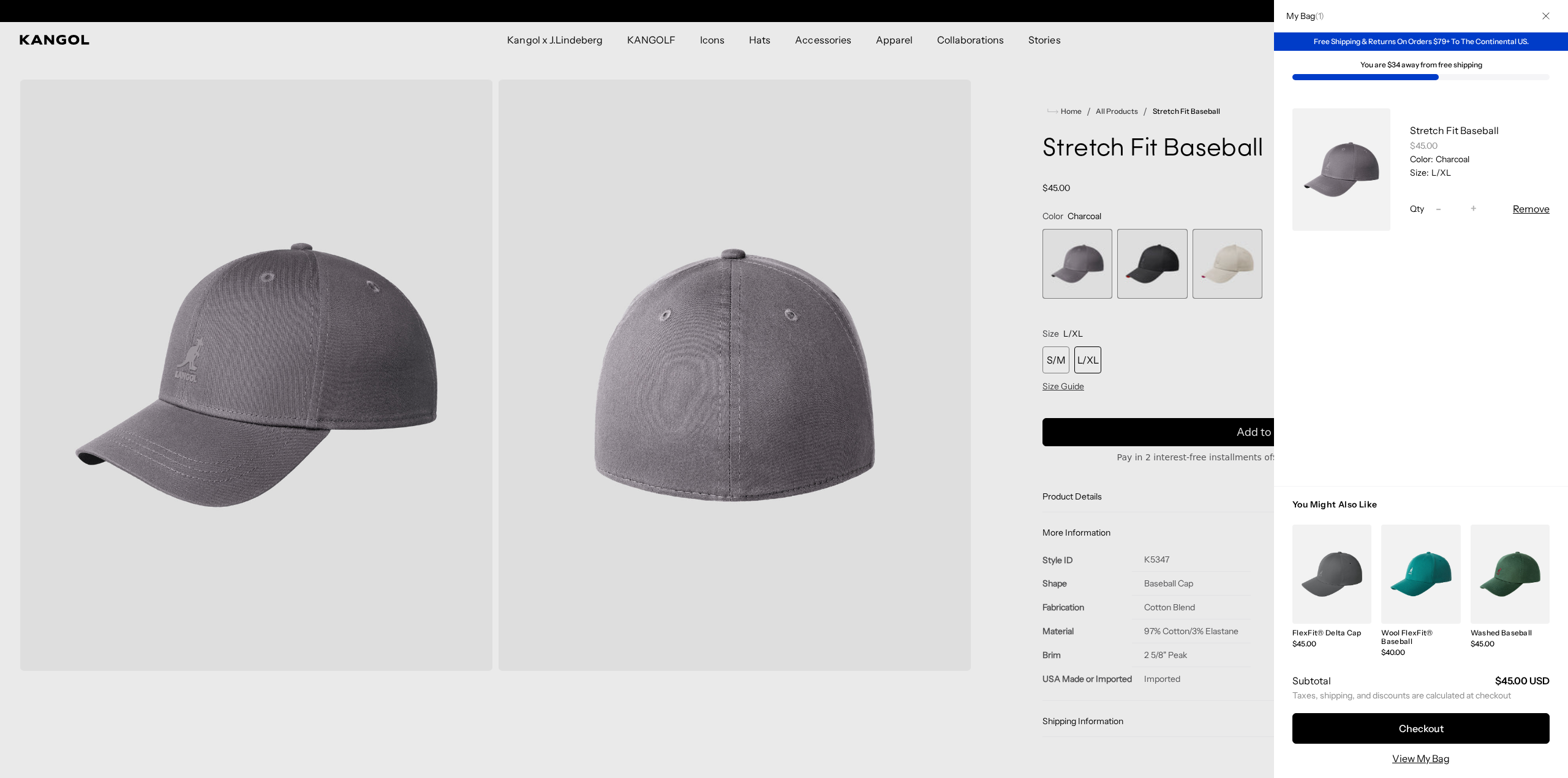
scroll to position [0, 252]
click at [1329, 567] on link "My Bag" at bounding box center [1332, 574] width 79 height 99
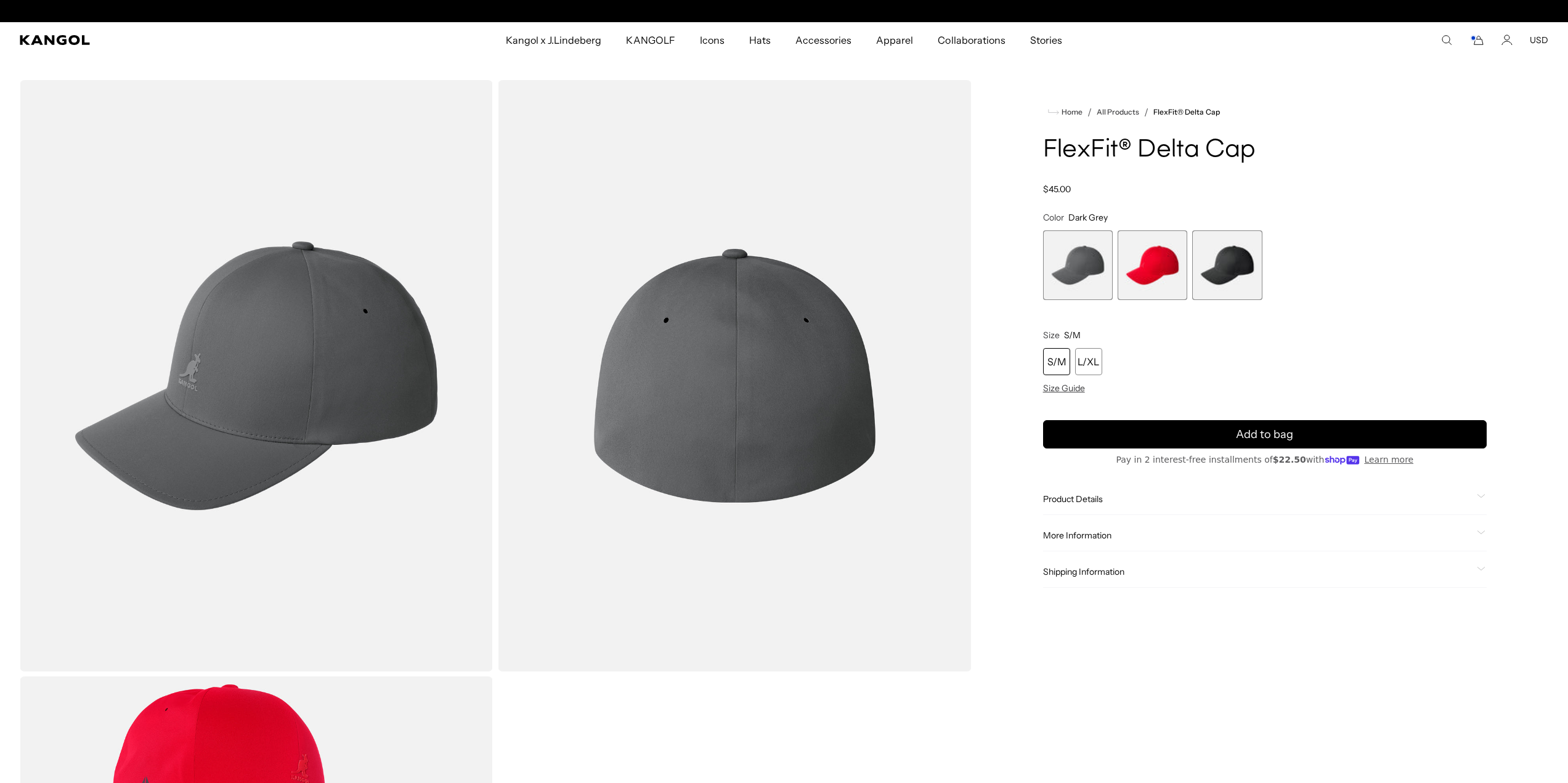
scroll to position [0, 254]
click at [1084, 355] on div "L/XL" at bounding box center [1089, 362] width 27 height 27
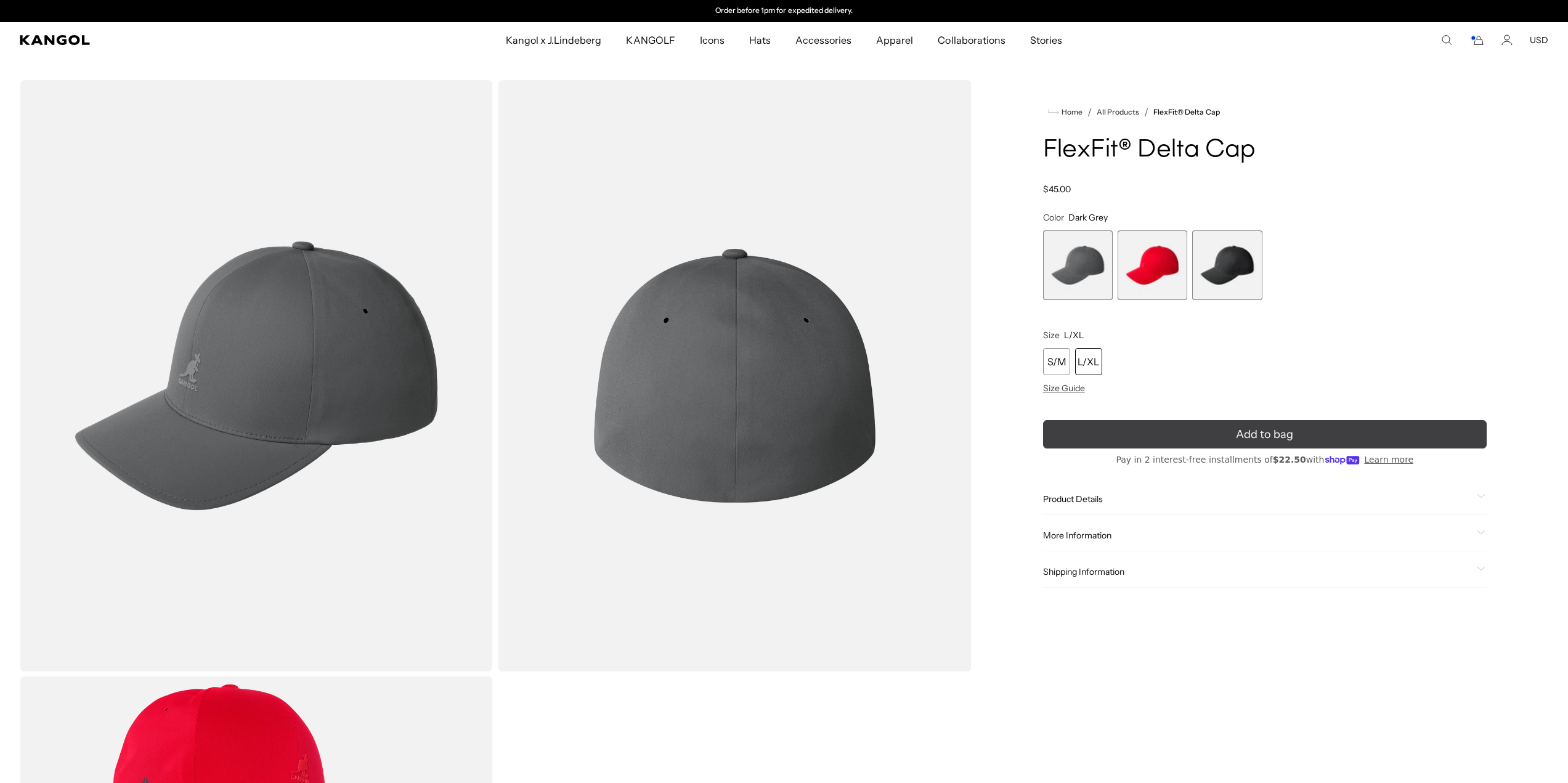
click at [1180, 426] on button "Add to bag" at bounding box center [1265, 434] width 443 height 28
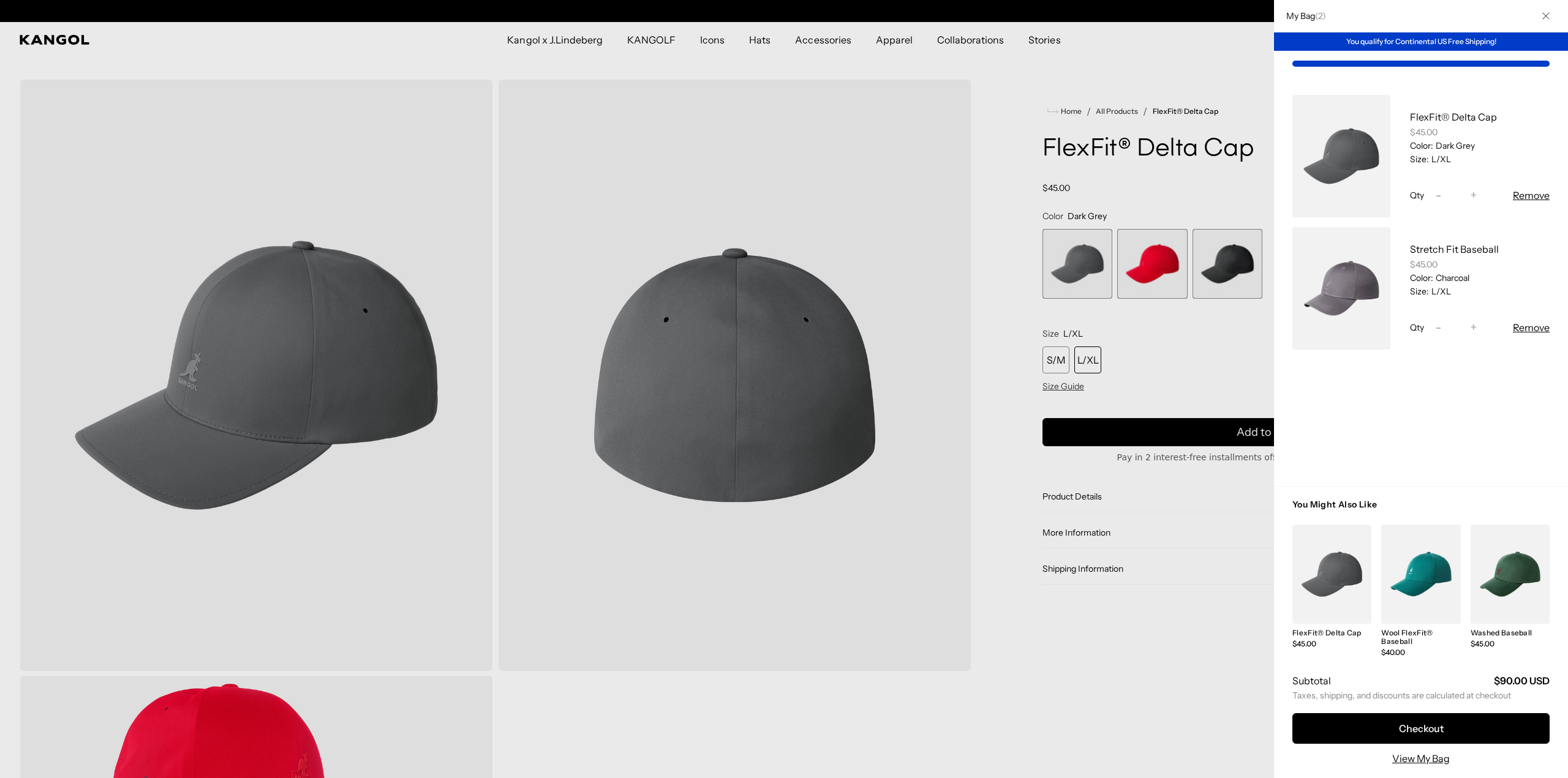
scroll to position [0, 0]
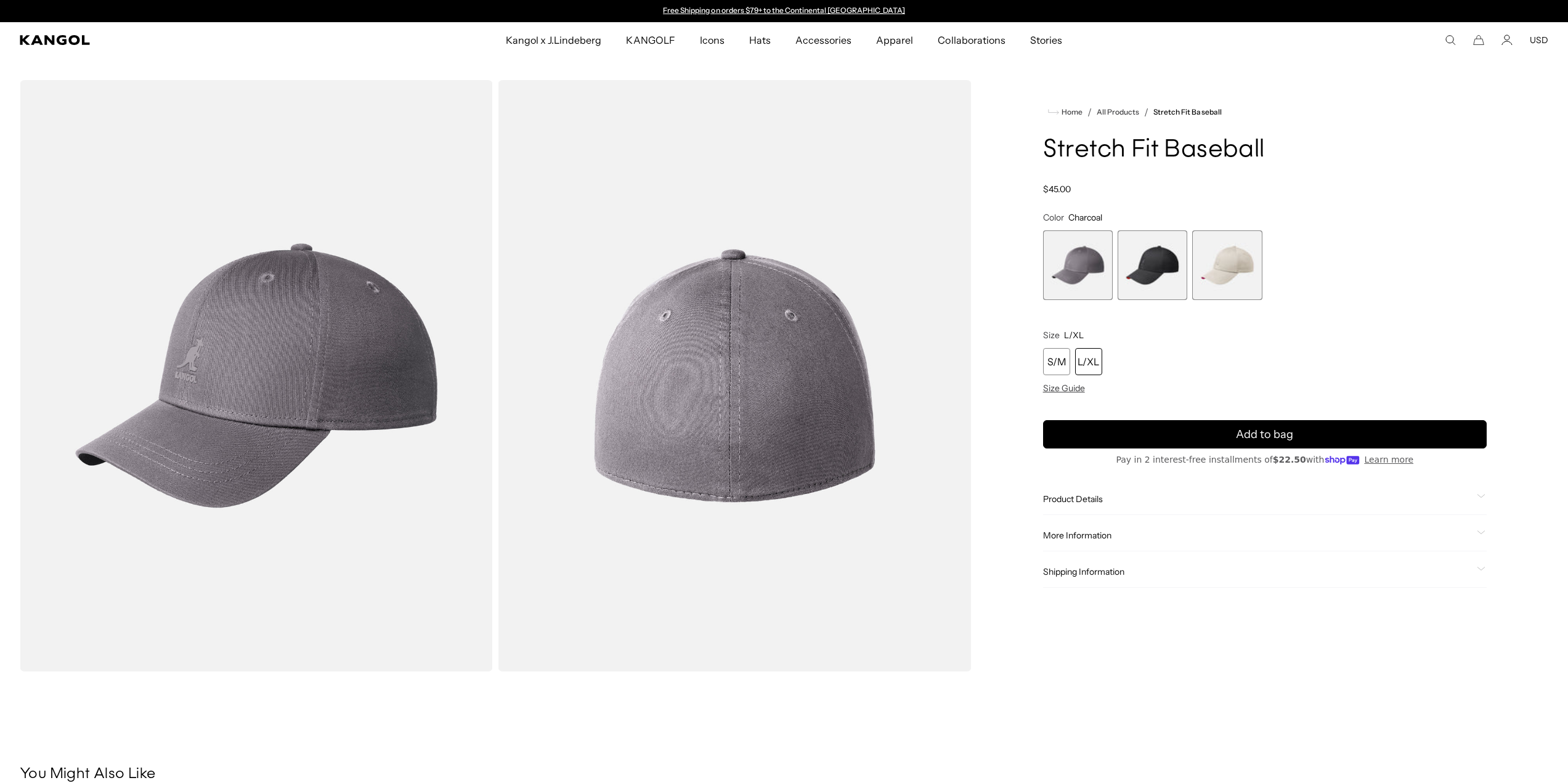
click at [1163, 267] on span "2 of 3" at bounding box center [1153, 266] width 70 height 70
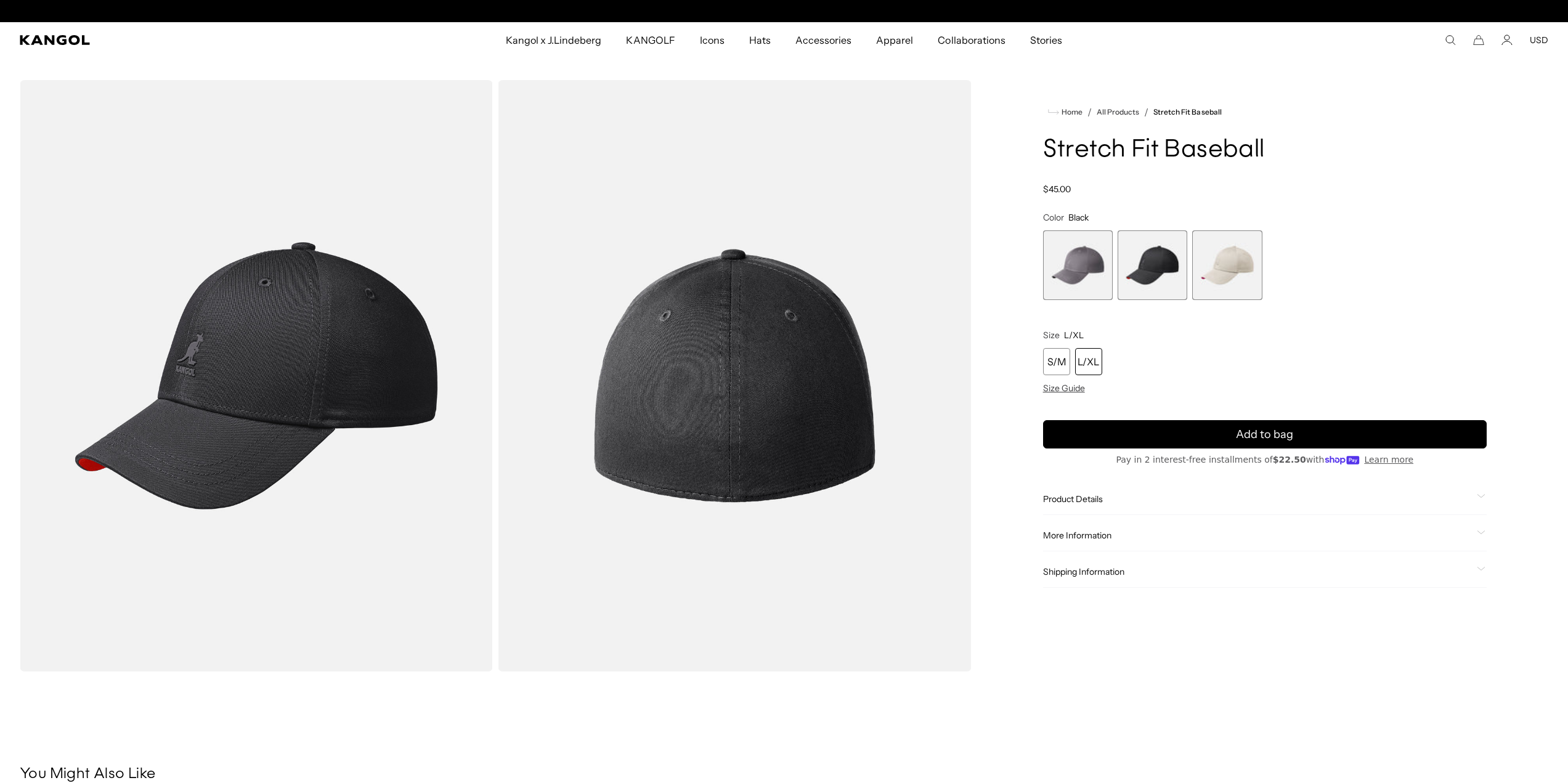
scroll to position [0, 254]
click at [1068, 254] on span "1 of 3" at bounding box center [1078, 266] width 70 height 70
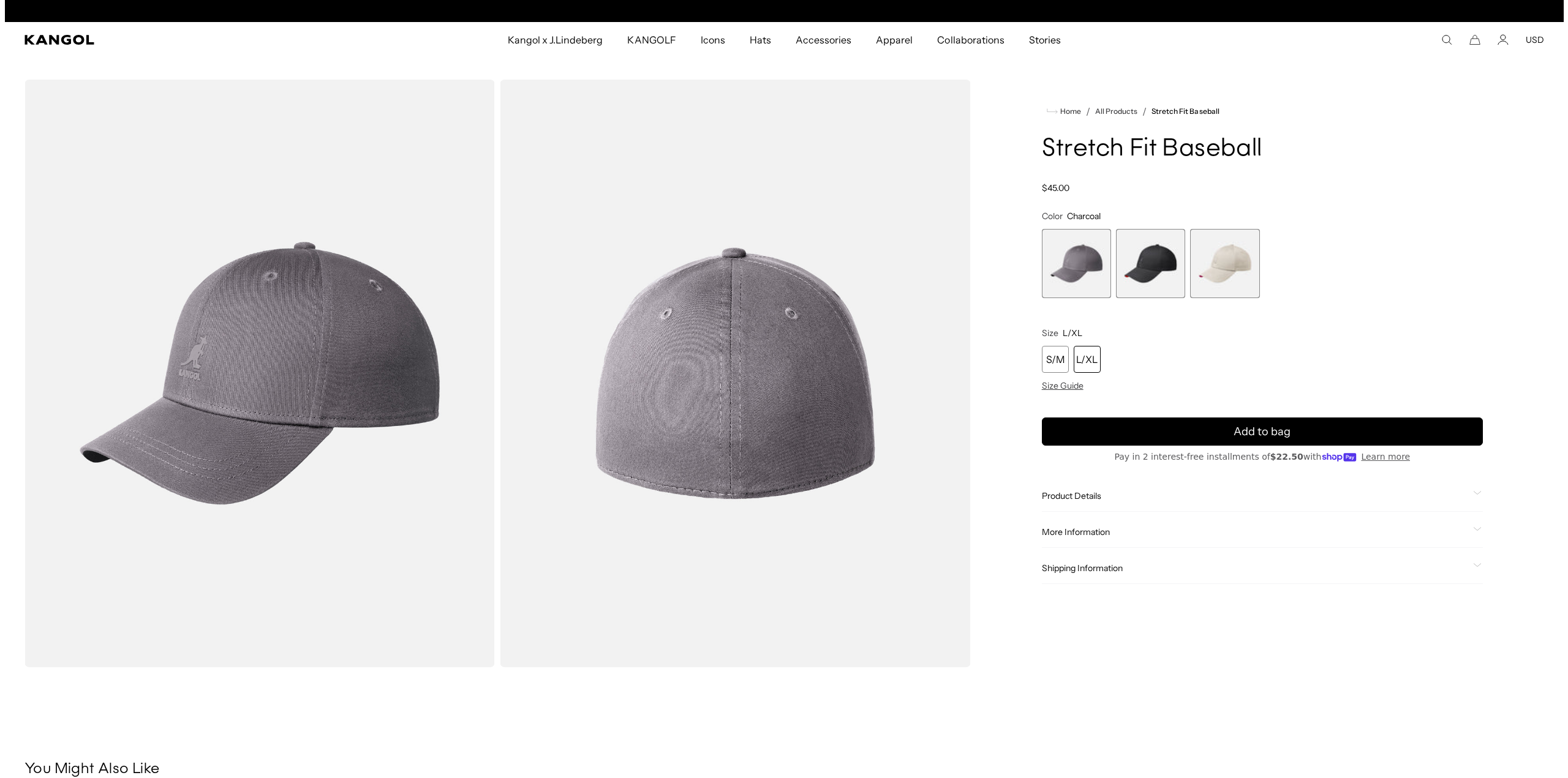
scroll to position [0, 252]
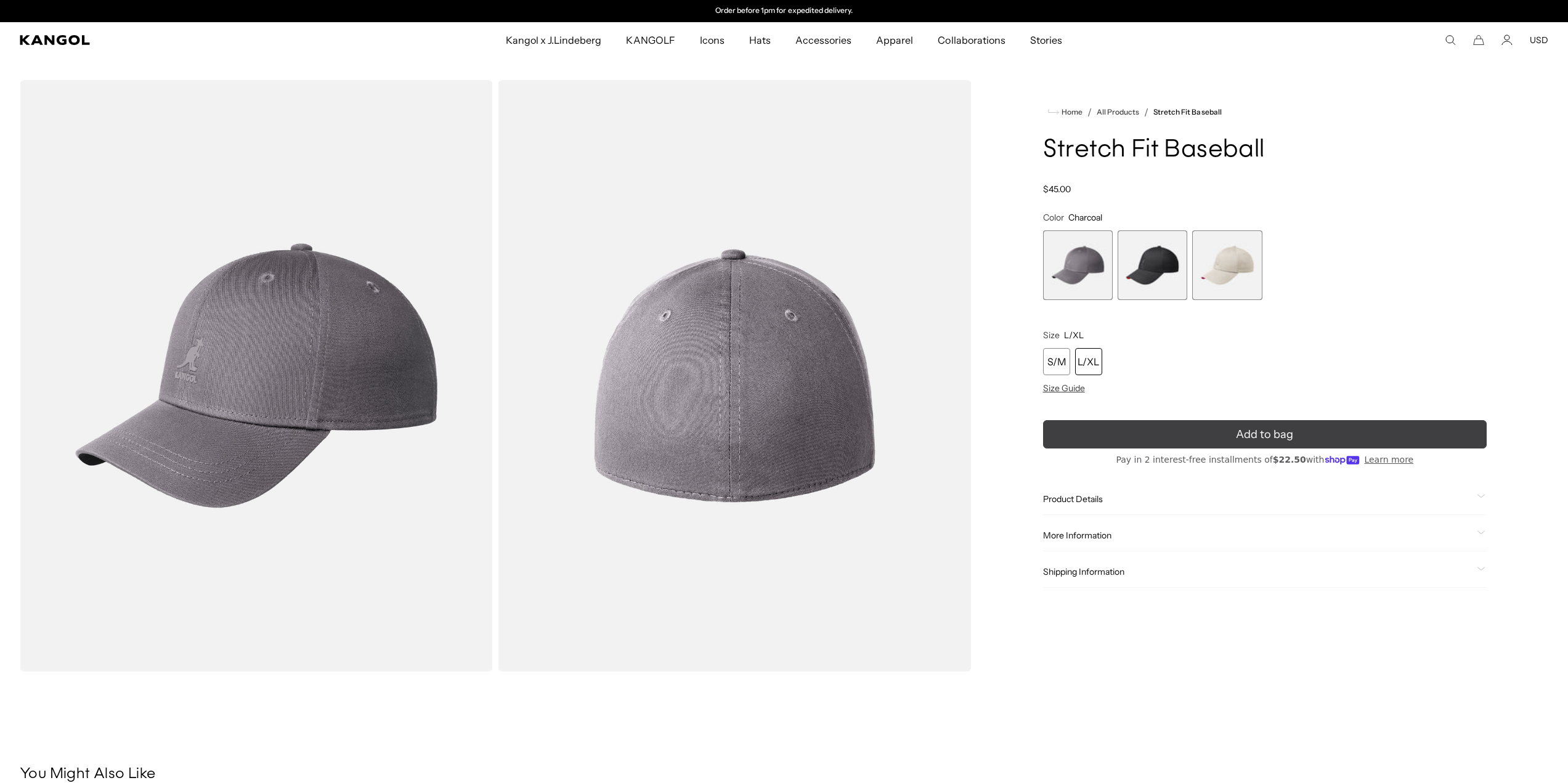
click at [1277, 433] on span "Add to bag" at bounding box center [1264, 435] width 57 height 17
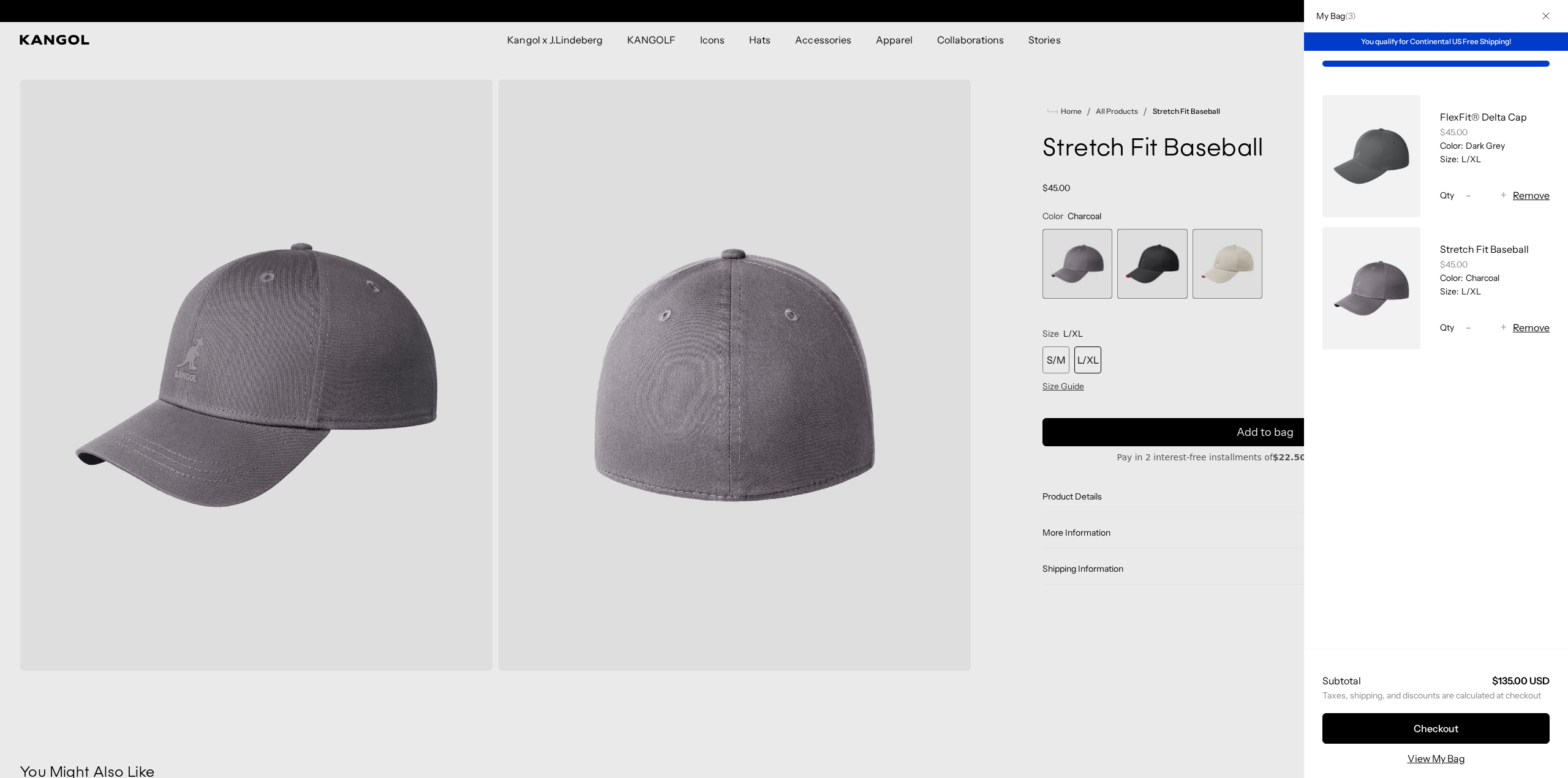
scroll to position [0, 0]
click at [1468, 325] on span "-" at bounding box center [1468, 328] width 5 height 17
type input "*"
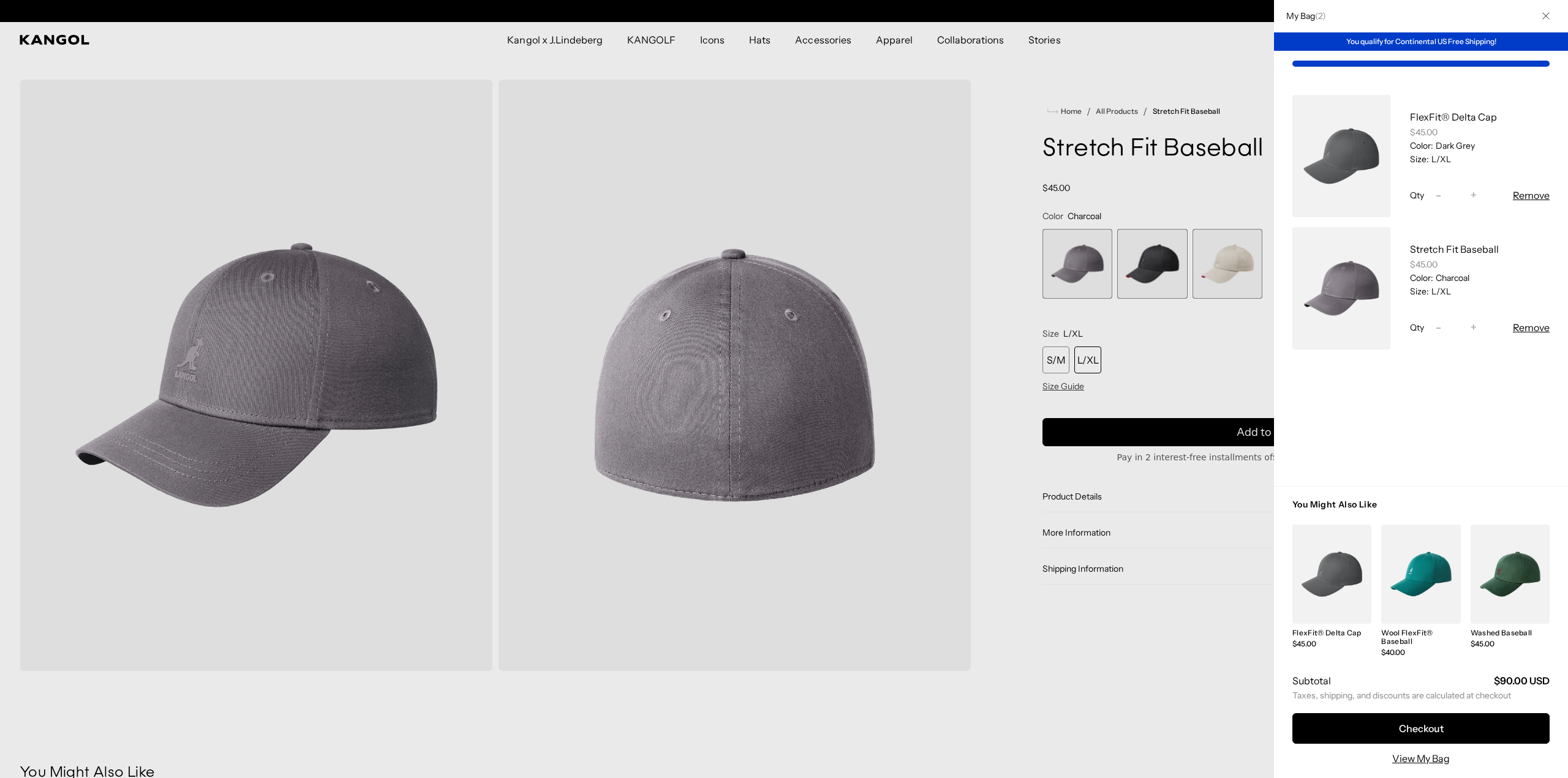
scroll to position [0, 252]
click at [1533, 192] on button "Remove" at bounding box center [1531, 195] width 37 height 14
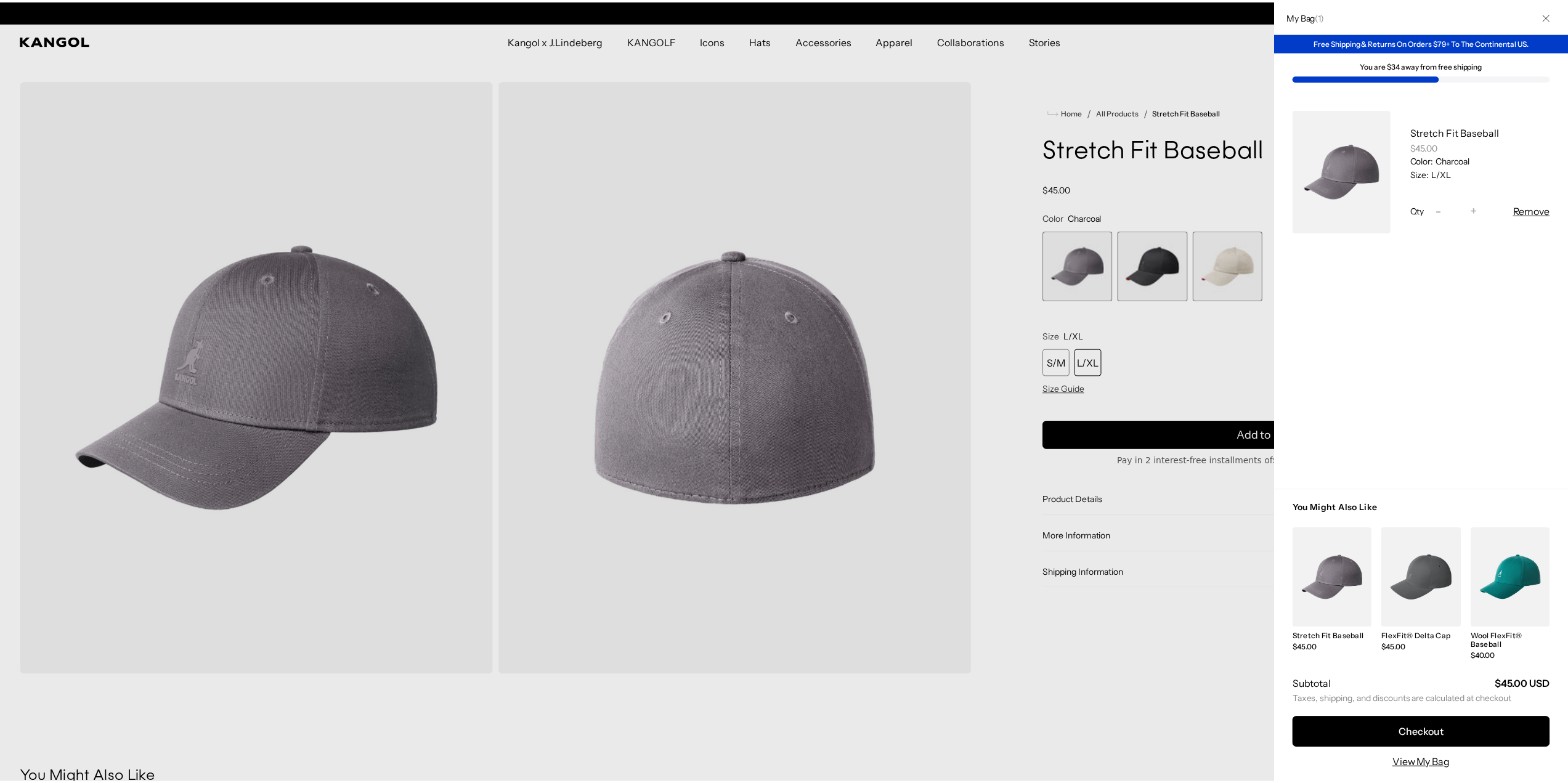
scroll to position [0, 0]
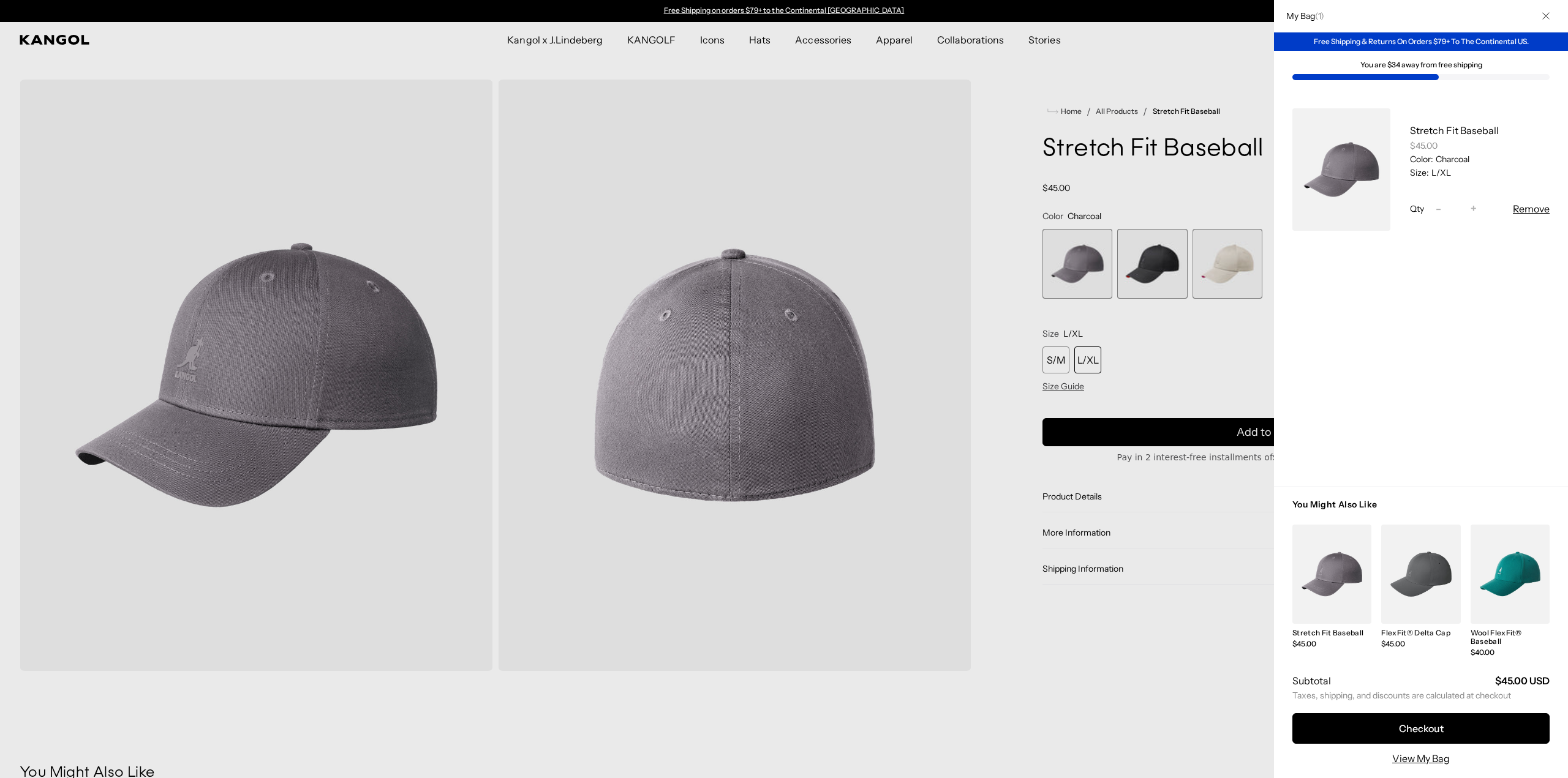
click at [712, 39] on div at bounding box center [784, 389] width 1568 height 778
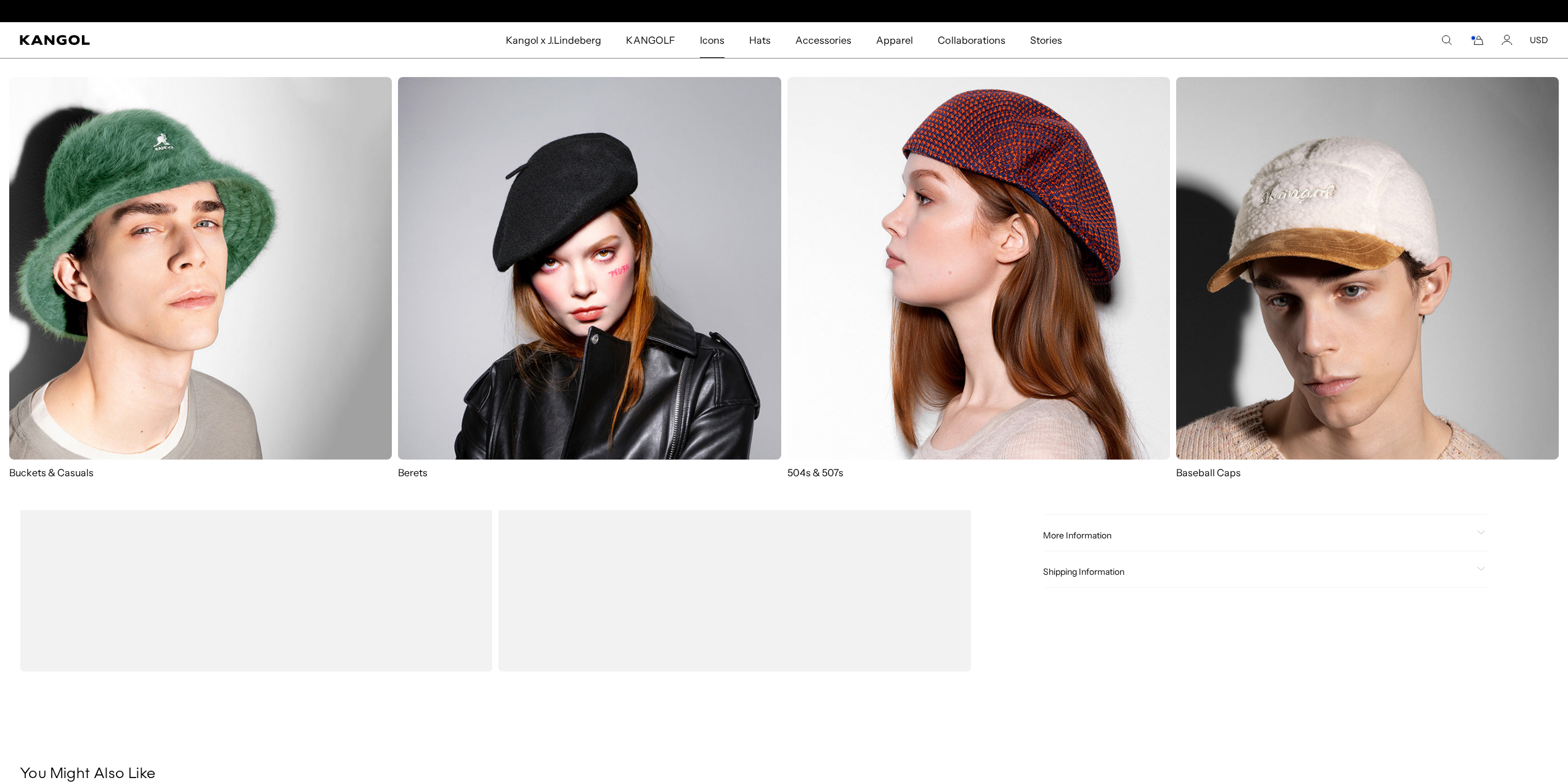
scroll to position [0, 254]
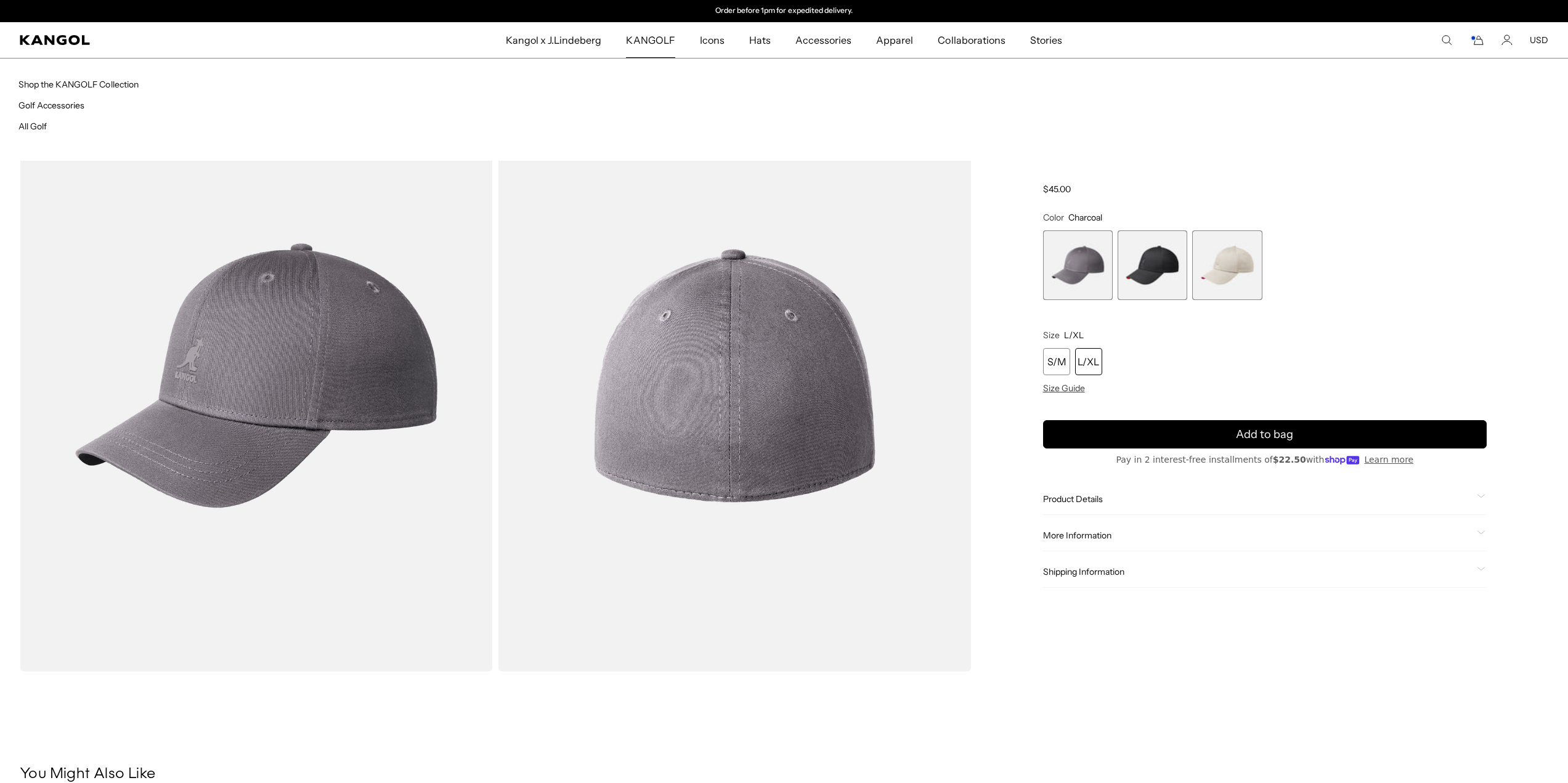
click at [649, 34] on span "KANGOLF" at bounding box center [650, 39] width 49 height 36
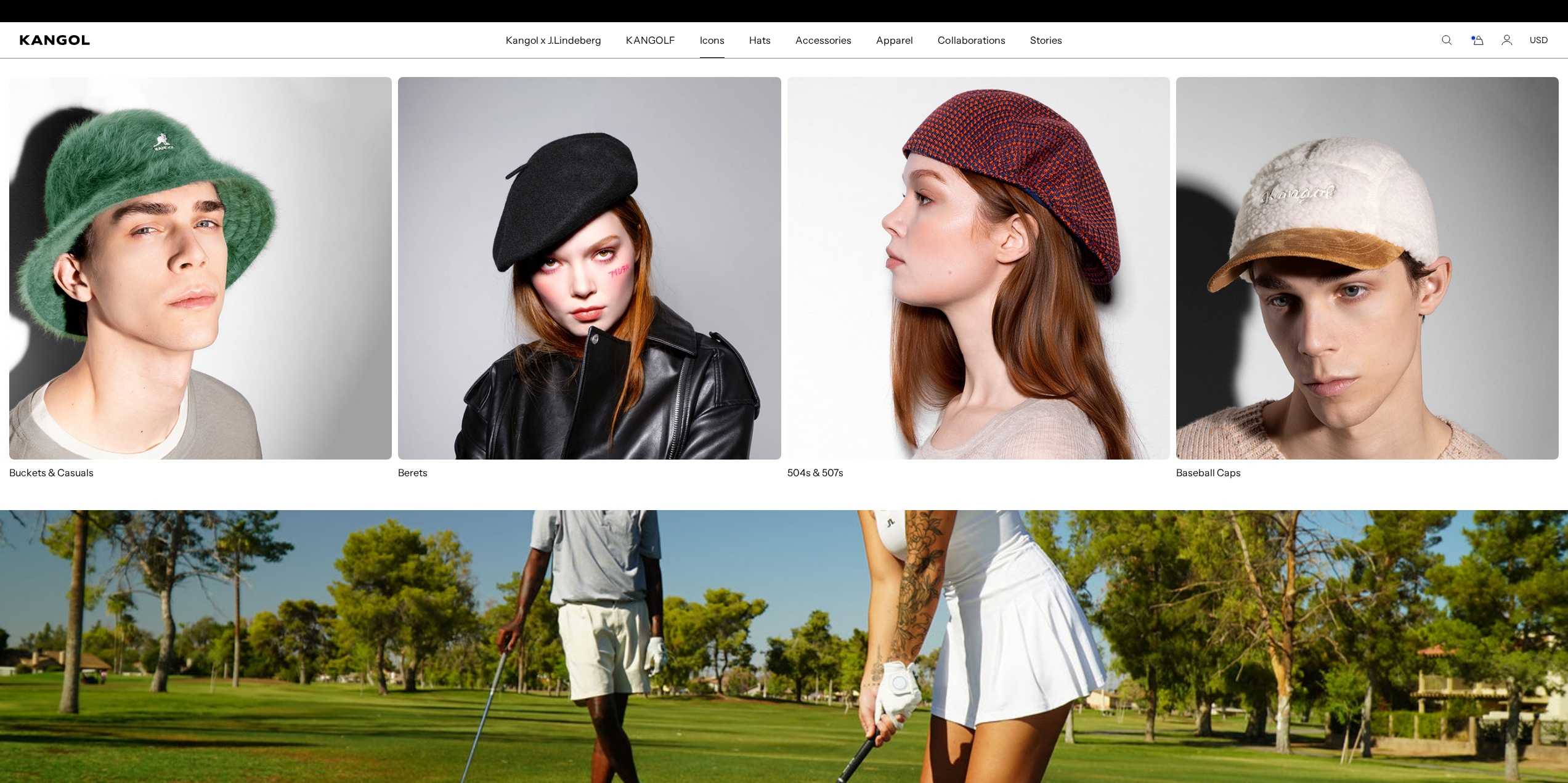
scroll to position [0, 254]
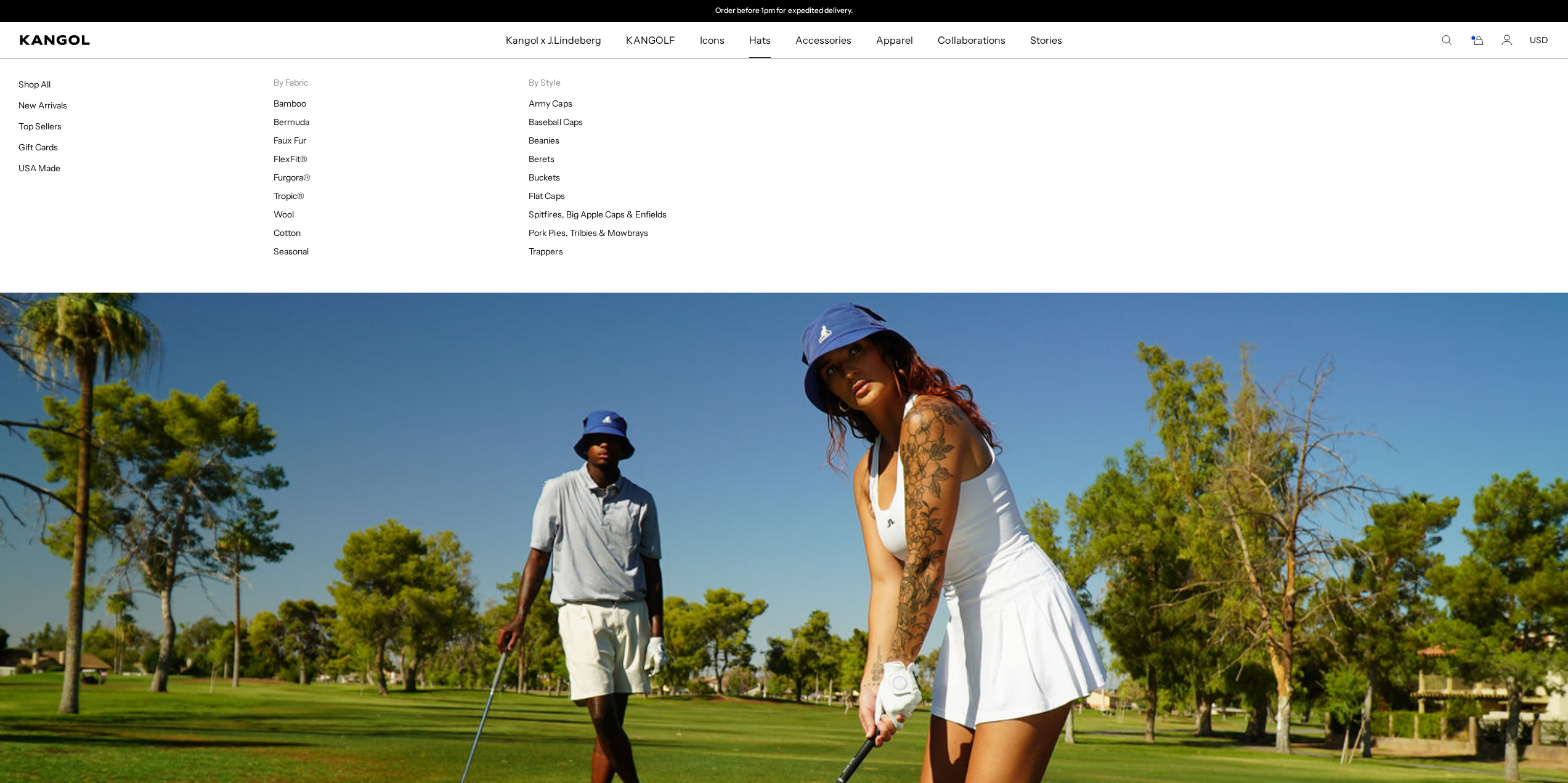
click at [762, 39] on span "Hats" at bounding box center [760, 39] width 21 height 36
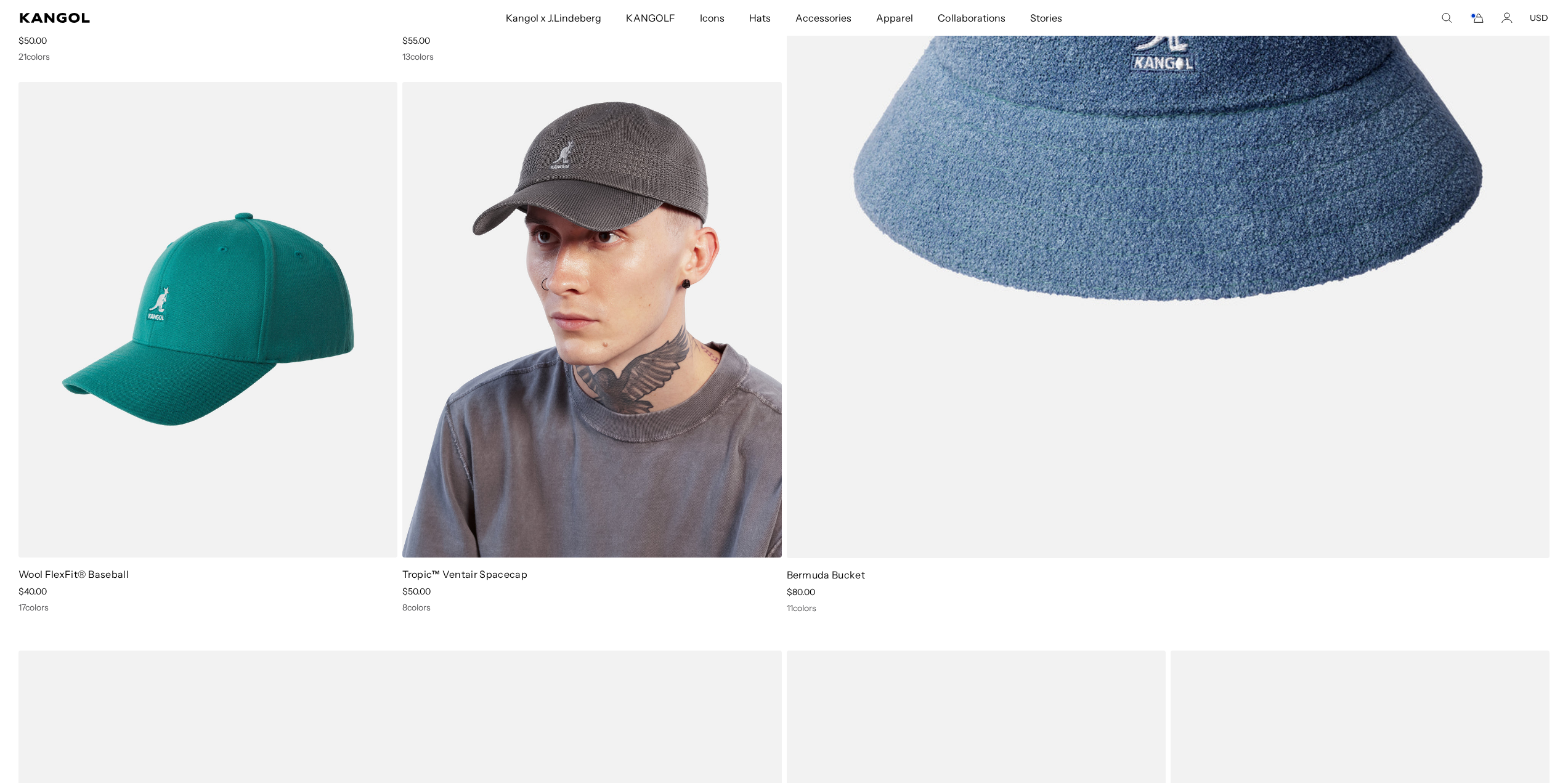
scroll to position [617, 0]
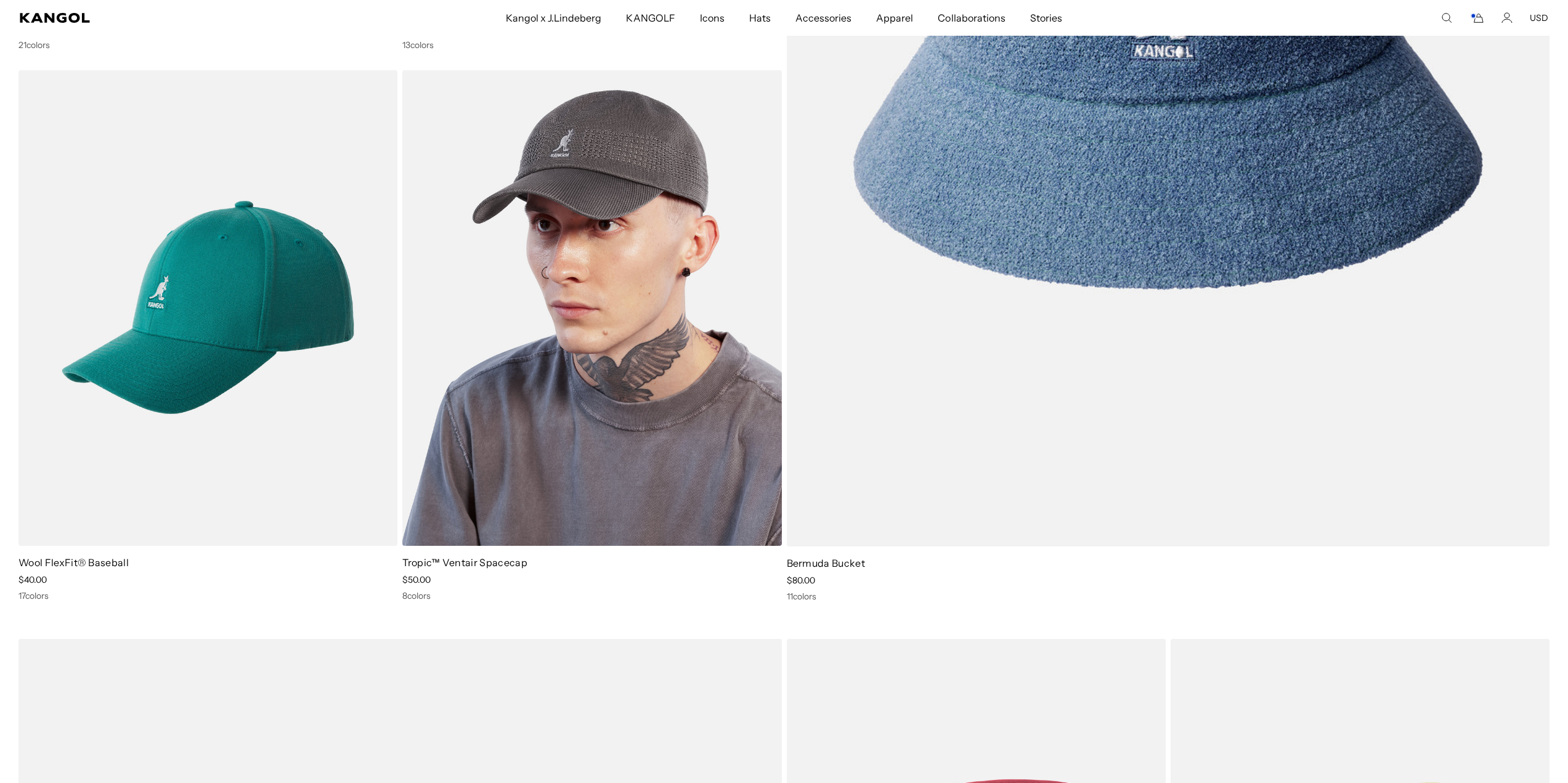
click at [644, 420] on img at bounding box center [592, 308] width 379 height 475
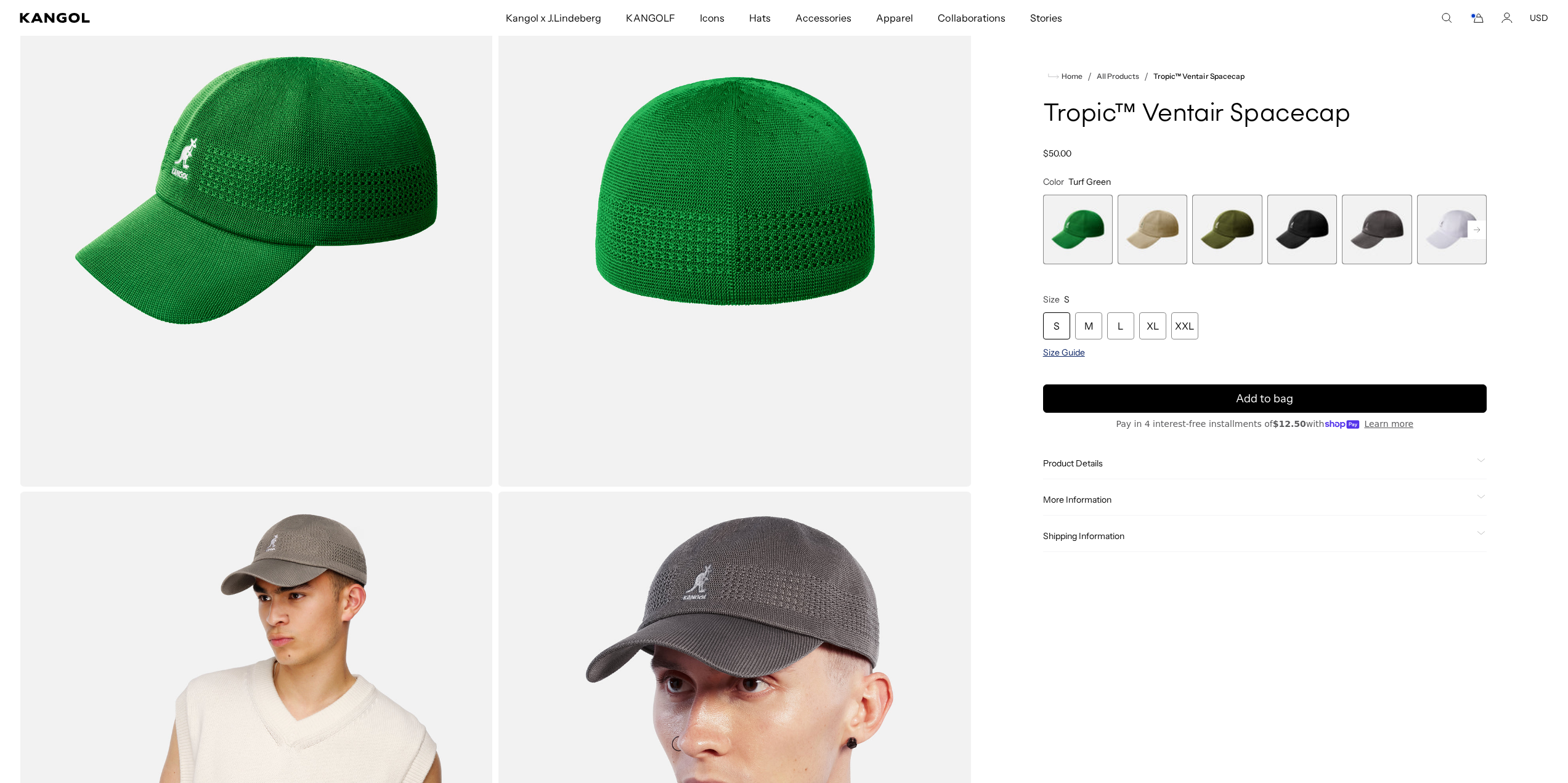
click at [1054, 352] on span "Size Guide" at bounding box center [1064, 352] width 42 height 11
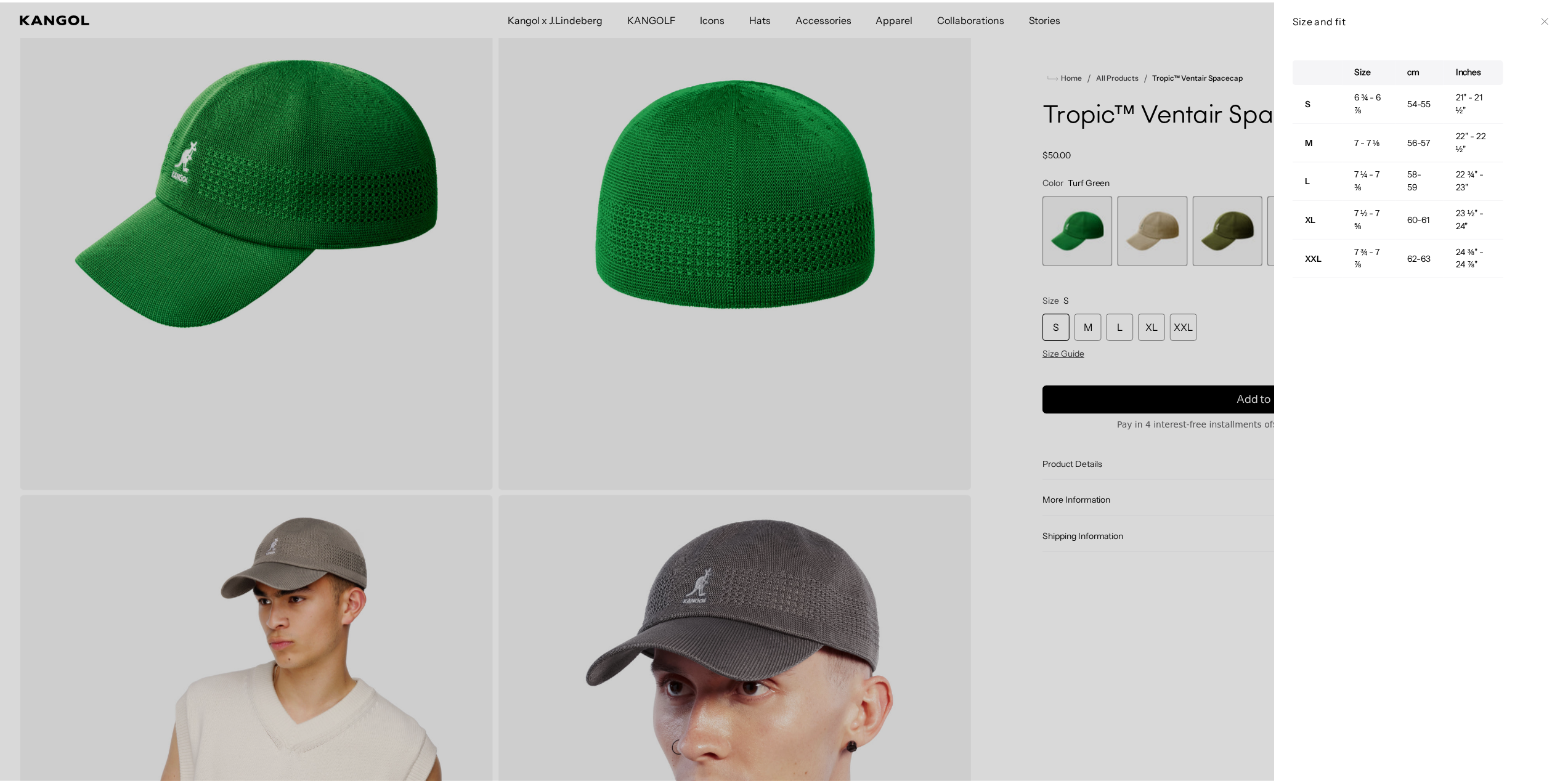
scroll to position [0, 254]
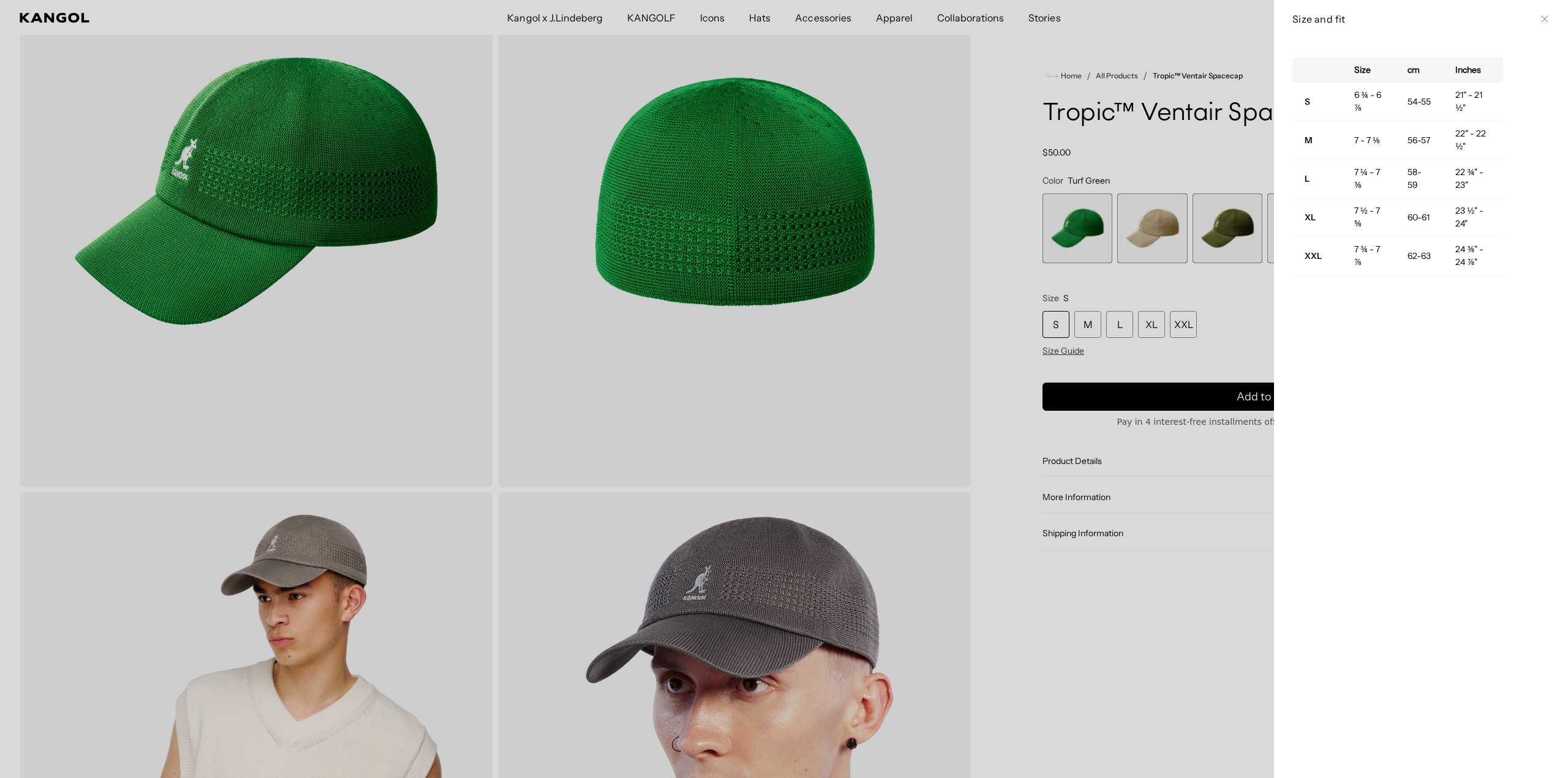
click at [1228, 288] on div at bounding box center [784, 389] width 1568 height 778
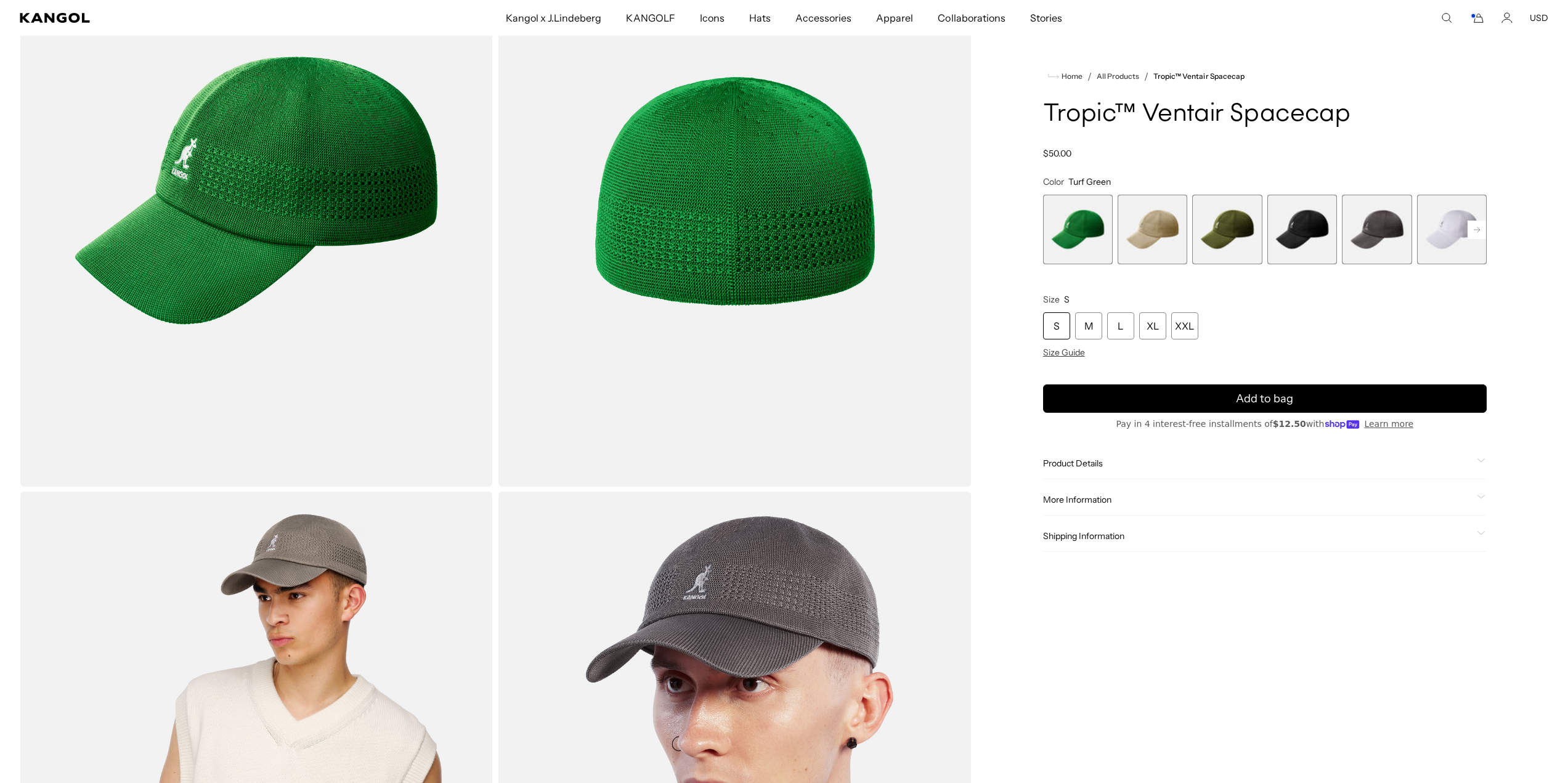
scroll to position [0, 0]
click at [1295, 229] on span "4 of 8" at bounding box center [1302, 229] width 70 height 70
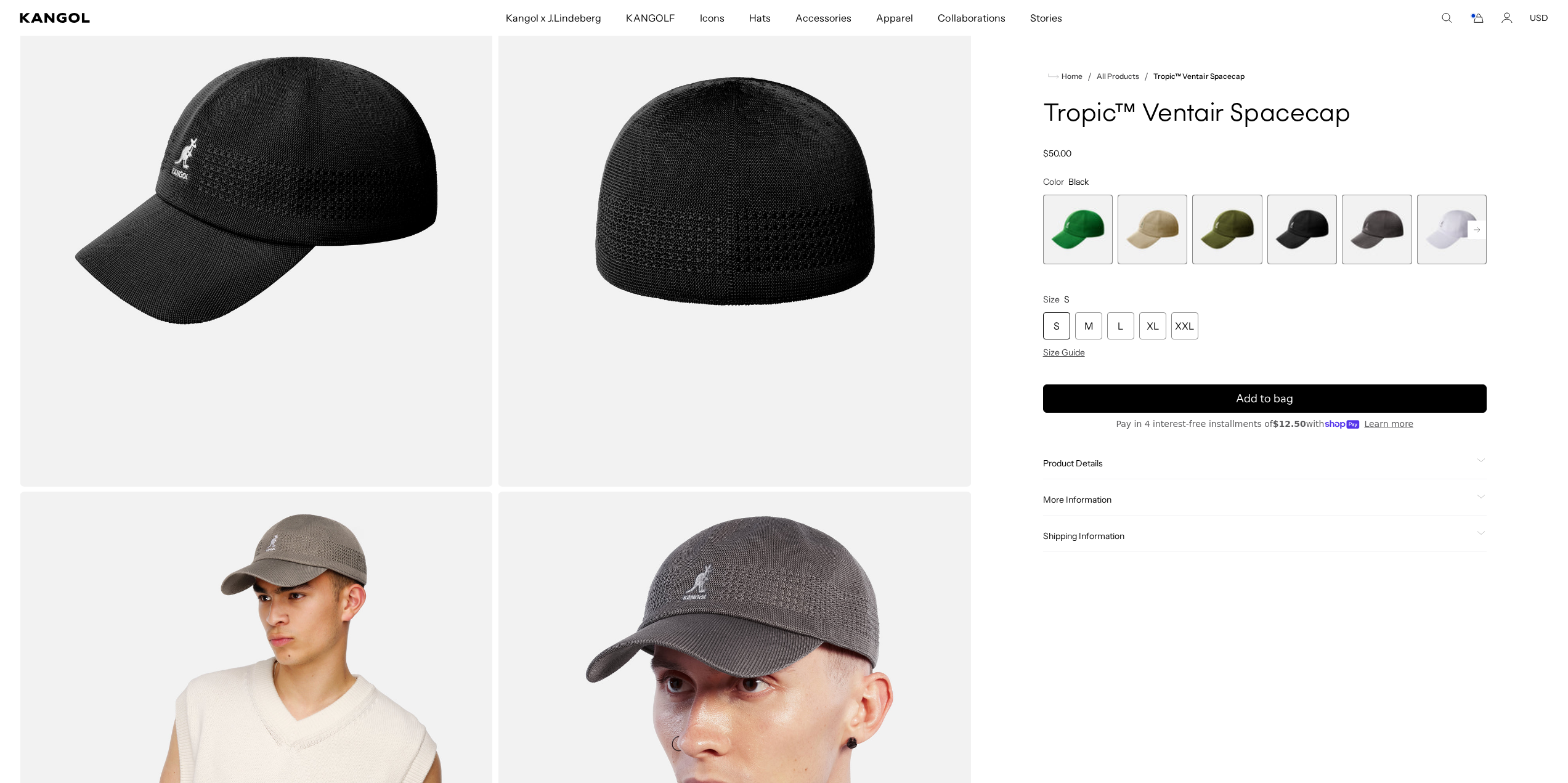
scroll to position [0, 254]
click at [1374, 227] on span "5 of 8" at bounding box center [1377, 229] width 70 height 70
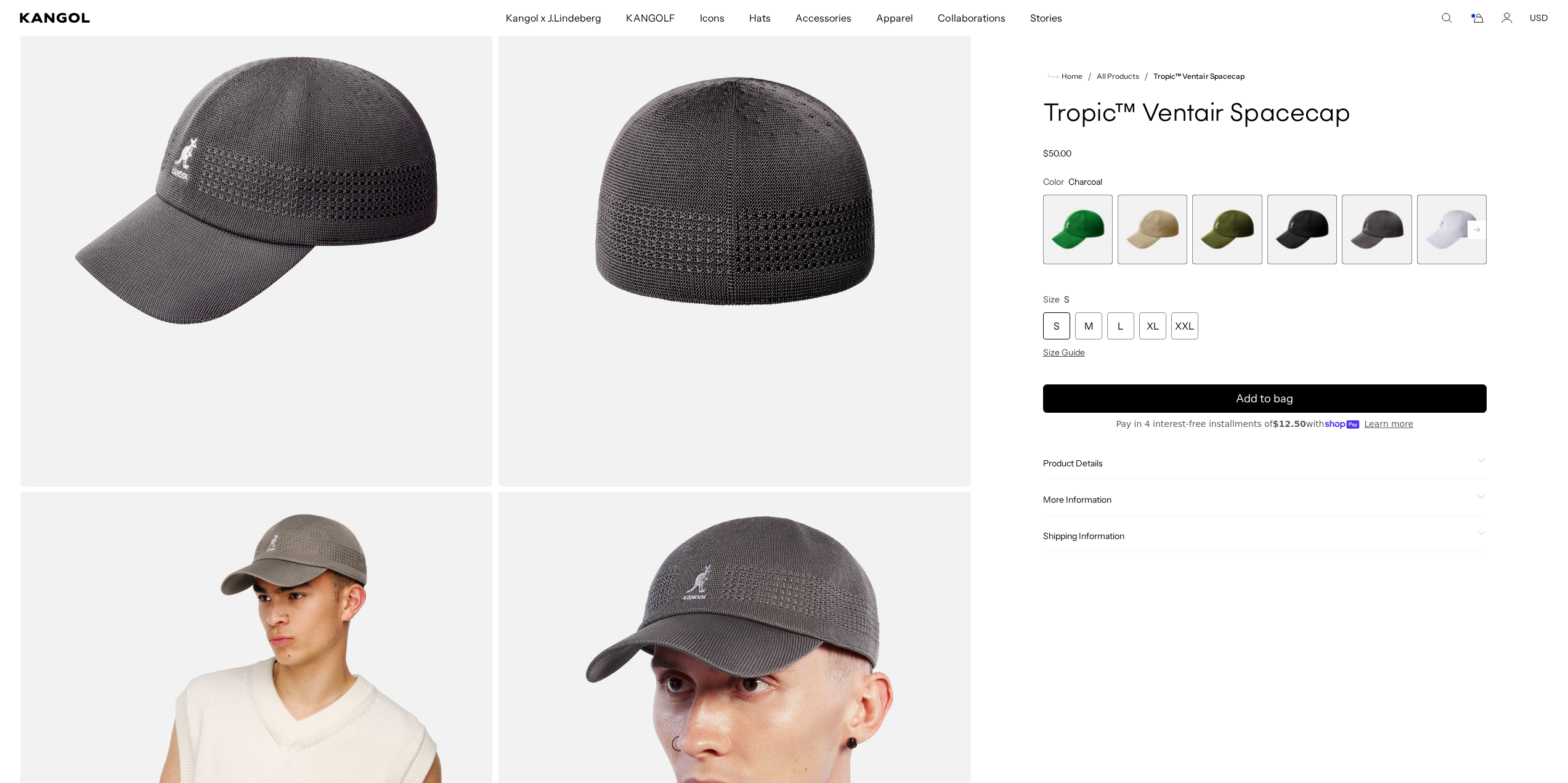
click at [1084, 455] on div "Product Details The Tropic ™ Ventair Spacecap is [PERSON_NAME]'s seamless knit …" at bounding box center [1265, 463] width 443 height 31
click at [1081, 463] on span "Product Details" at bounding box center [1257, 463] width 429 height 11
